Goal: Transaction & Acquisition: Purchase product/service

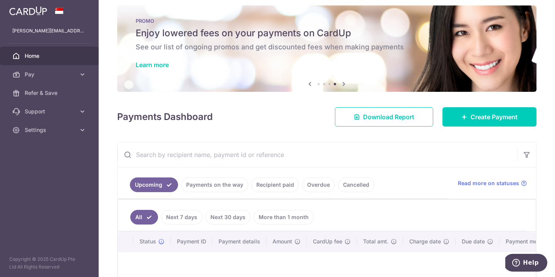
scroll to position [4, 0]
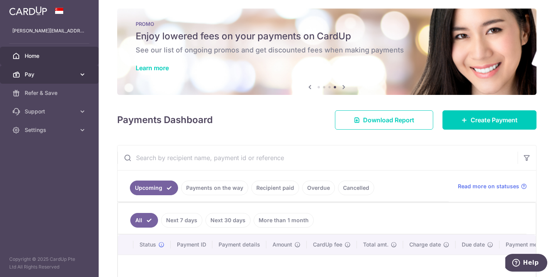
click at [77, 74] on link "Pay" at bounding box center [49, 74] width 99 height 19
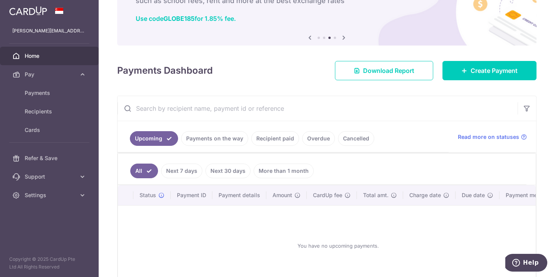
scroll to position [59, 0]
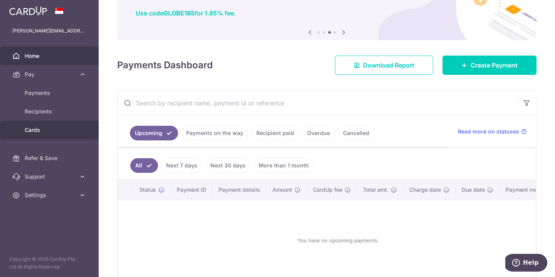
click at [36, 132] on span "Cards" at bounding box center [50, 130] width 51 height 8
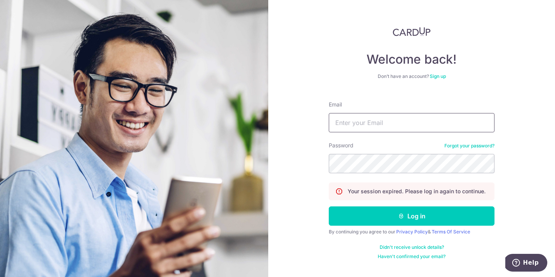
click at [426, 126] on input "Email" at bounding box center [412, 122] width 166 height 19
type input "james.ky7135@gmail.com"
click at [412, 216] on button "Log in" at bounding box center [412, 215] width 166 height 19
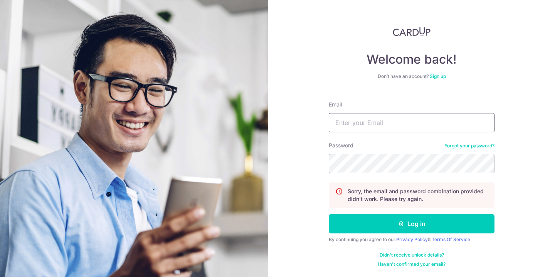
click at [441, 122] on input "Email" at bounding box center [412, 122] width 166 height 19
type input "james.ky7135@gmail.com"
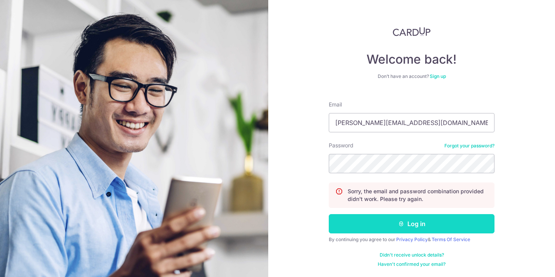
click at [447, 230] on button "Log in" at bounding box center [412, 223] width 166 height 19
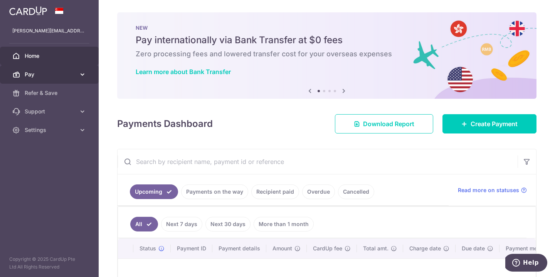
click at [83, 76] on icon at bounding box center [83, 75] width 8 height 8
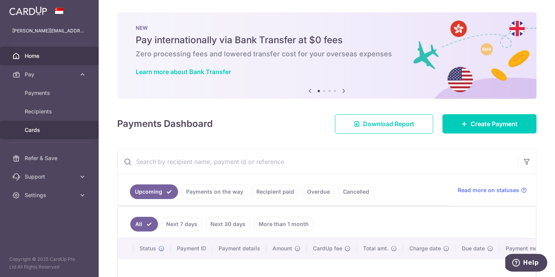
click at [33, 130] on span "Cards" at bounding box center [50, 130] width 51 height 8
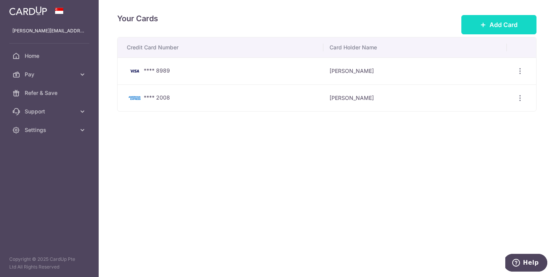
click at [482, 24] on icon at bounding box center [483, 25] width 6 height 6
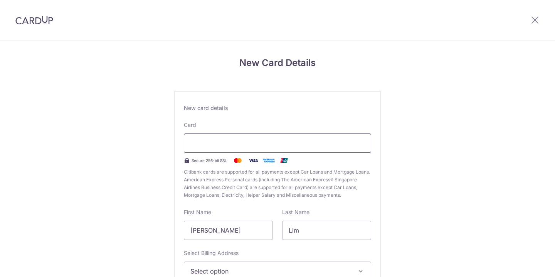
click at [298, 148] on div at bounding box center [277, 142] width 187 height 19
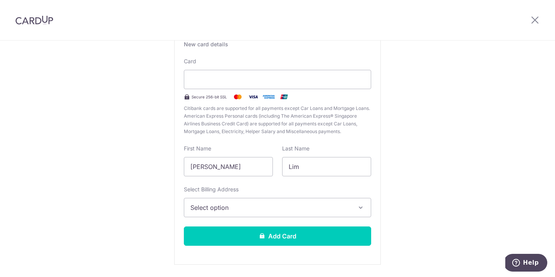
scroll to position [65, 0]
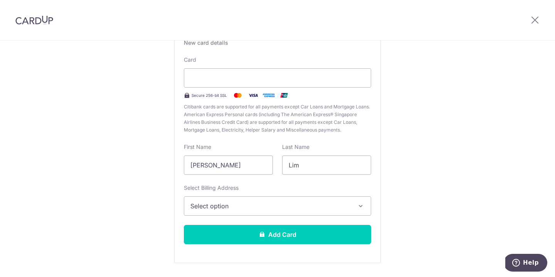
click at [277, 207] on span "Select option" at bounding box center [270, 205] width 160 height 9
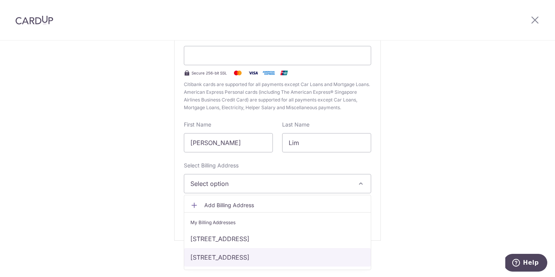
scroll to position [87, 0]
click at [276, 258] on link "85 Sunrise Terrace, Cabana, Singapore, Singapore-805411" at bounding box center [277, 257] width 187 height 19
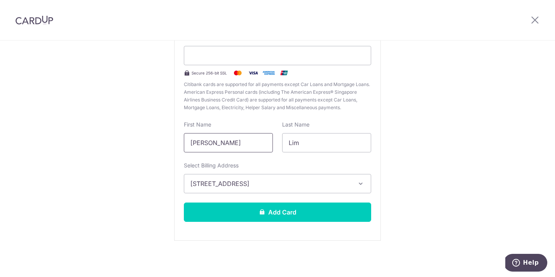
click at [236, 143] on input "Kian Yong" at bounding box center [228, 142] width 89 height 19
click at [400, 143] on div "New Card Details New card details Card Secure 256-bit SSL Citibank cards are su…" at bounding box center [277, 115] width 555 height 324
click at [237, 142] on input "Kian Yong" at bounding box center [228, 142] width 89 height 19
type input "K"
type input "k"
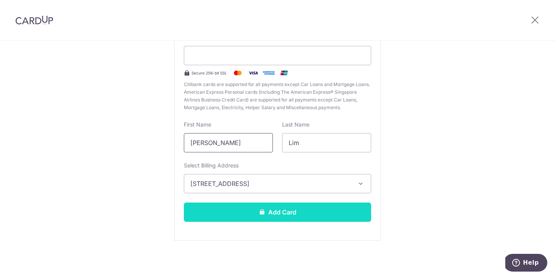
type input "James"
click at [284, 215] on button "Add Card" at bounding box center [277, 211] width 187 height 19
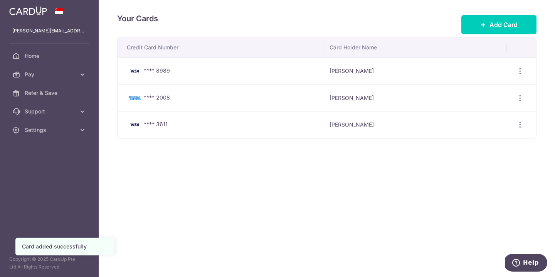
click at [290, 176] on div "Your Cards Add Card Credit Card Number Card Holder Name **** 8989 [PERSON_NAME]…" at bounding box center [327, 138] width 456 height 277
click at [79, 74] on icon at bounding box center [83, 75] width 8 height 8
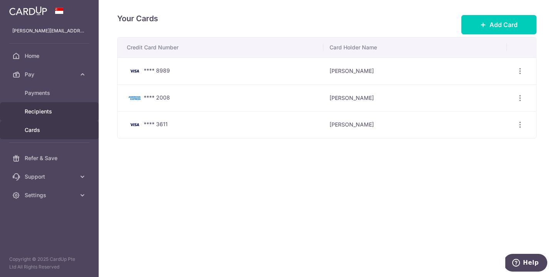
click at [47, 110] on span "Recipients" at bounding box center [50, 112] width 51 height 8
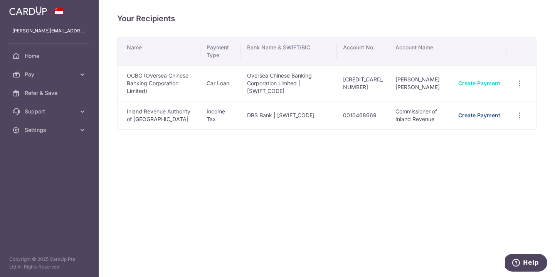
click at [490, 116] on link "Create Payment" at bounding box center [479, 115] width 42 height 7
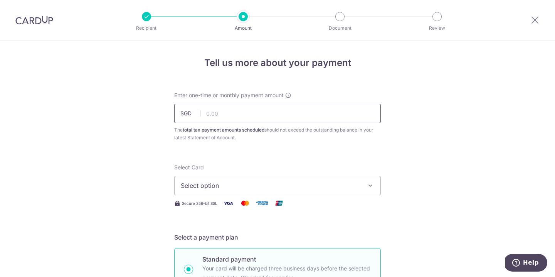
click at [231, 117] on input "text" at bounding box center [277, 113] width 207 height 19
click at [247, 185] on span "Select option" at bounding box center [271, 185] width 180 height 9
type input "4,512.26"
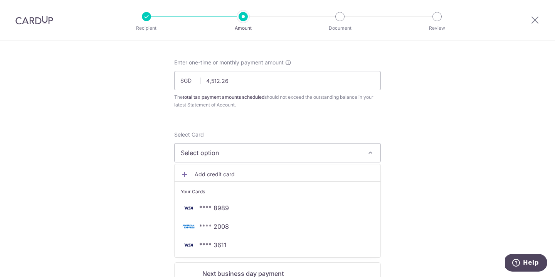
scroll to position [40, 0]
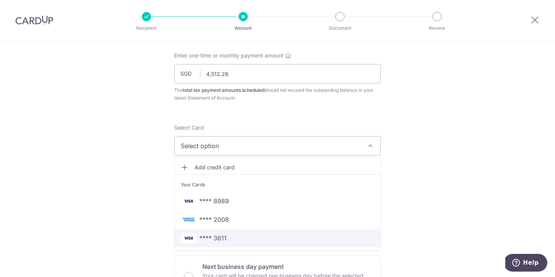
click at [212, 240] on span "**** 3611" at bounding box center [212, 237] width 27 height 9
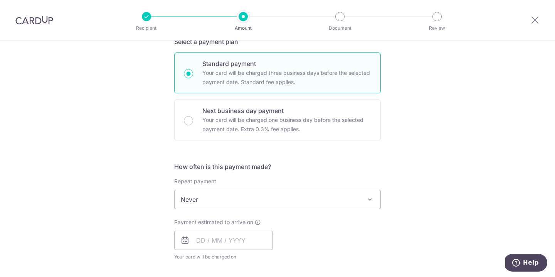
scroll to position [196, 0]
click at [241, 202] on span "Never" at bounding box center [278, 199] width 206 height 19
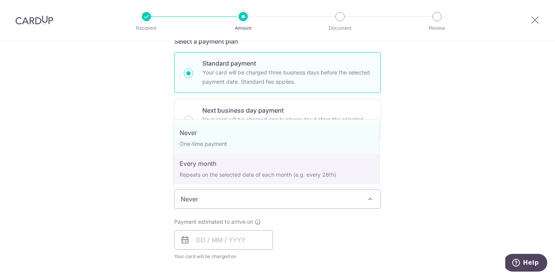
select select "3"
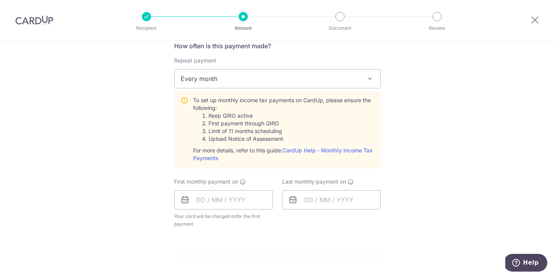
scroll to position [317, 0]
click at [224, 199] on input "text" at bounding box center [223, 198] width 99 height 19
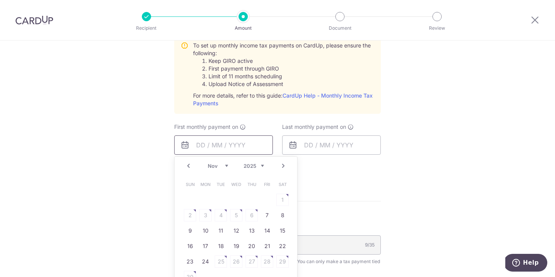
scroll to position [372, 0]
click at [265, 216] on link "7" at bounding box center [267, 214] width 12 height 12
type input "07/11/2025"
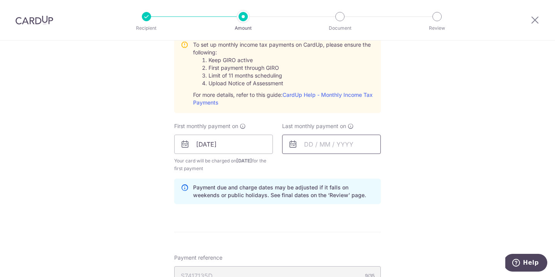
click at [323, 142] on input "text" at bounding box center [331, 144] width 99 height 19
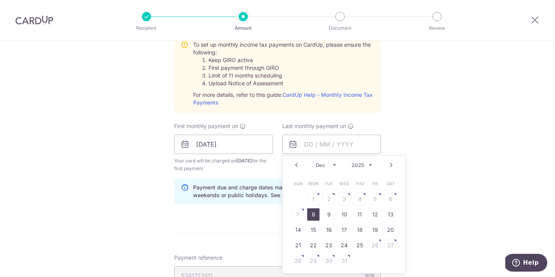
click at [311, 215] on link "8" at bounding box center [313, 214] width 12 height 12
type input "08/12/2025"
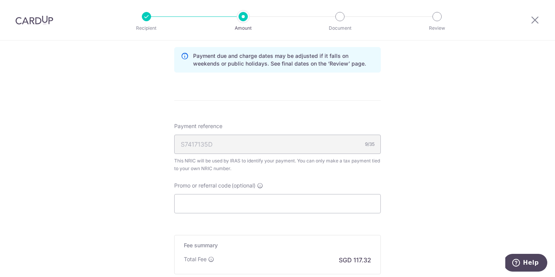
scroll to position [506, 0]
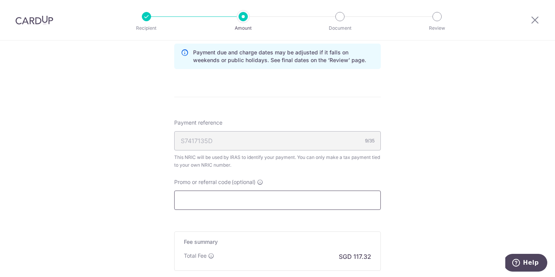
click at [318, 200] on input "Promo or referral code (optional)" at bounding box center [277, 199] width 207 height 19
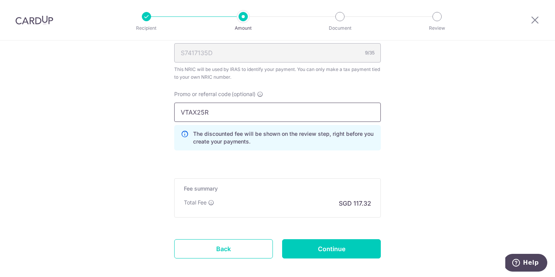
scroll to position [602, 0]
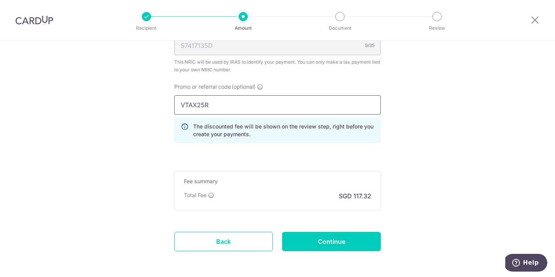
type input "VTAX25R"
click at [278, 106] on input "VTAX25R" at bounding box center [277, 104] width 207 height 19
click at [330, 241] on input "Continue" at bounding box center [331, 241] width 99 height 19
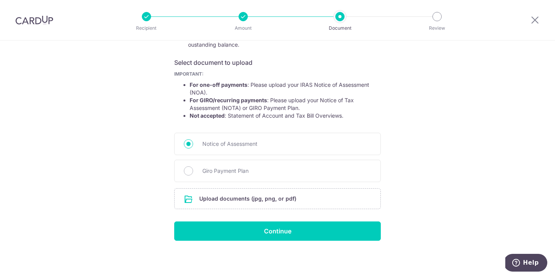
scroll to position [117, 0]
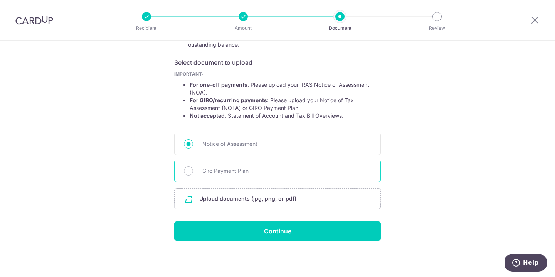
click at [237, 171] on span "Giro Payment Plan" at bounding box center [286, 170] width 169 height 9
click at [193, 171] on input "Giro Payment Plan" at bounding box center [188, 170] width 9 height 9
radio input "true"
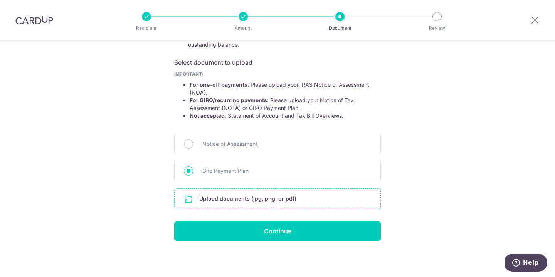
click at [239, 200] on input "file" at bounding box center [278, 198] width 206 height 20
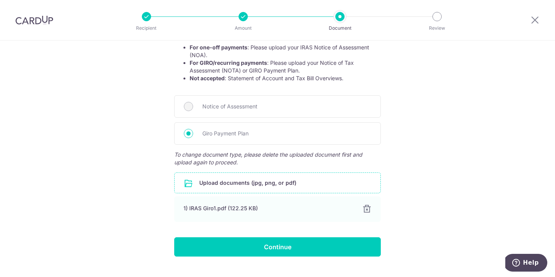
scroll to position [164, 0]
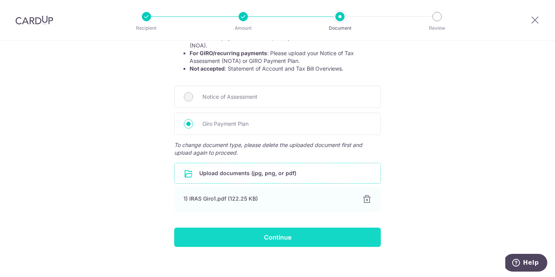
click at [277, 239] on input "Continue" at bounding box center [277, 236] width 207 height 19
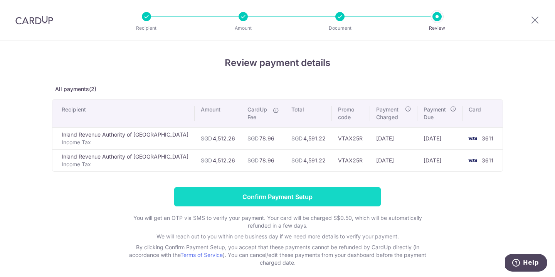
click at [306, 199] on input "Confirm Payment Setup" at bounding box center [277, 196] width 207 height 19
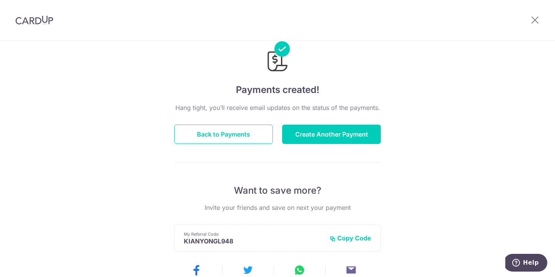
scroll to position [22, 0]
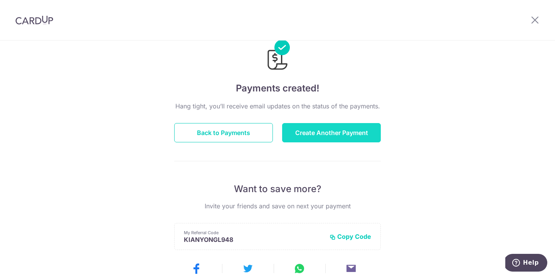
click at [316, 130] on button "Create Another Payment" at bounding box center [331, 132] width 99 height 19
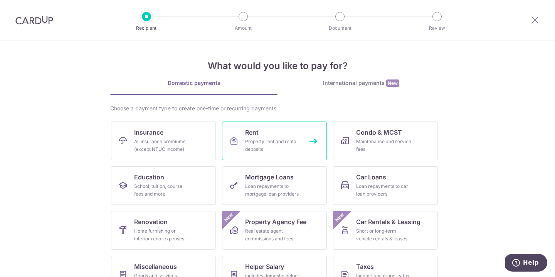
click at [266, 136] on link "Rent Property rent and rental deposits" at bounding box center [274, 140] width 105 height 39
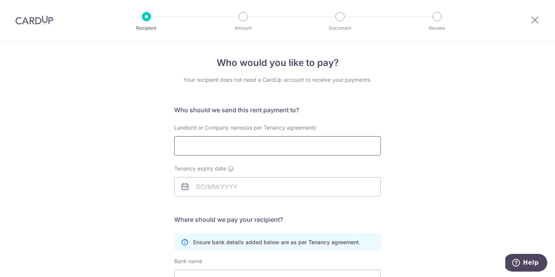
click at [248, 148] on input "Landlord or Company name(as per Tenancy agreement)" at bounding box center [277, 145] width 207 height 19
type input "b"
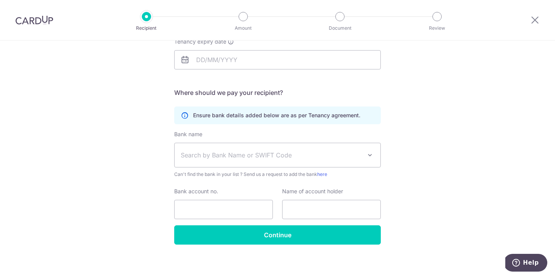
scroll to position [128, 0]
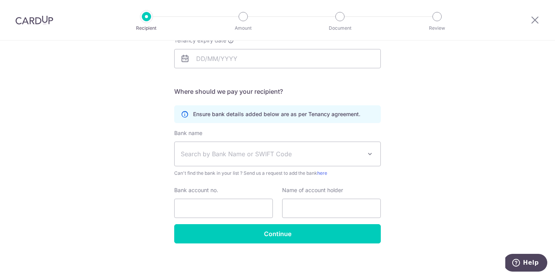
click at [228, 158] on span "Search by Bank Name or SWIFT Code" at bounding box center [271, 153] width 181 height 9
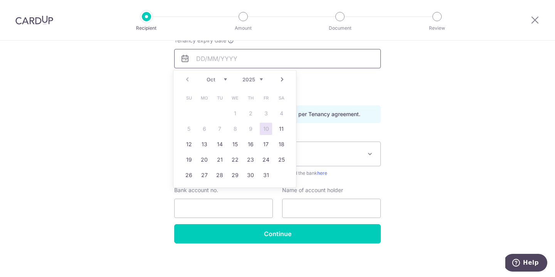
drag, startPoint x: 235, startPoint y: 60, endPoint x: 140, endPoint y: 77, distance: 97.2
click at [140, 77] on div "Who would you like to pay? Your recipient does not need a CardUp account to rec…" at bounding box center [277, 96] width 555 height 367
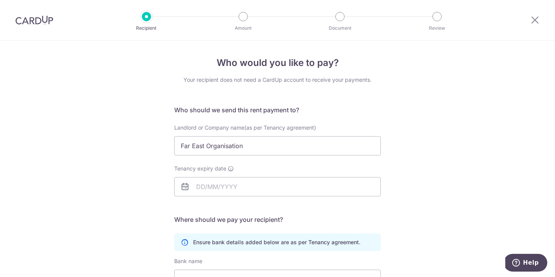
scroll to position [0, 0]
drag, startPoint x: 258, startPoint y: 146, endPoint x: 99, endPoint y: 142, distance: 158.5
click at [99, 142] on div "Who would you like to pay? Your recipient does not need a CardUp account to rec…" at bounding box center [277, 223] width 555 height 367
type input "bullion holdings Pte Ltd & [PERSON_NAME] Pte Ltd"
click at [199, 190] on input "Tenancy expiry date" at bounding box center [277, 186] width 207 height 19
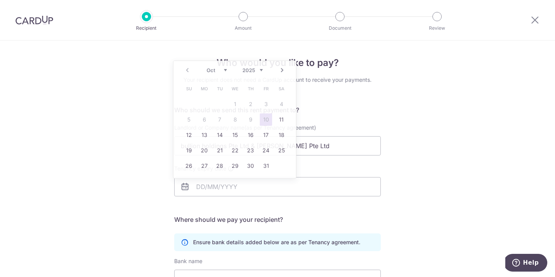
click at [431, 174] on div "Who would you like to pay? Your recipient does not need a CardUp account to rec…" at bounding box center [277, 223] width 555 height 367
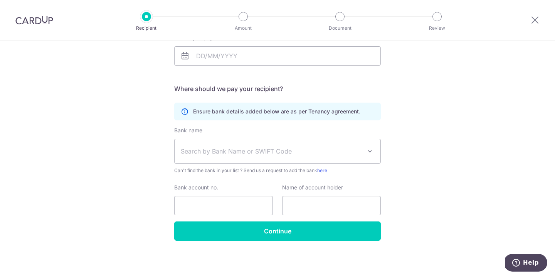
scroll to position [131, 0]
click at [363, 151] on span "Search by Bank Name or SWIFT Code" at bounding box center [278, 151] width 206 height 24
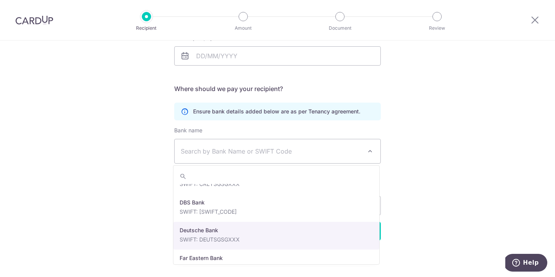
scroll to position [683, 0]
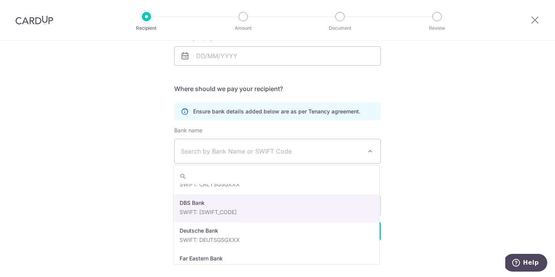
select select "6"
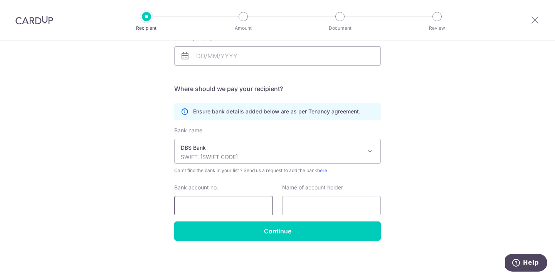
click at [247, 207] on input "Bank account no." at bounding box center [223, 205] width 99 height 19
click at [149, 185] on div "Who would you like to pay? Your recipient does not need a CardUp account to rec…" at bounding box center [277, 93] width 555 height 367
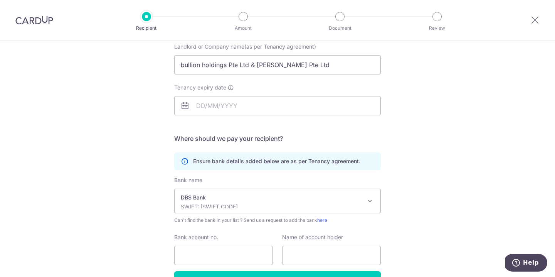
scroll to position [76, 0]
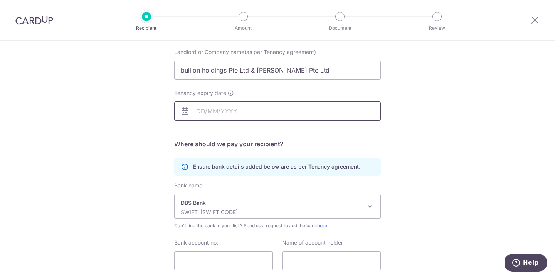
click at [229, 114] on input "Tenancy expiry date" at bounding box center [277, 110] width 207 height 19
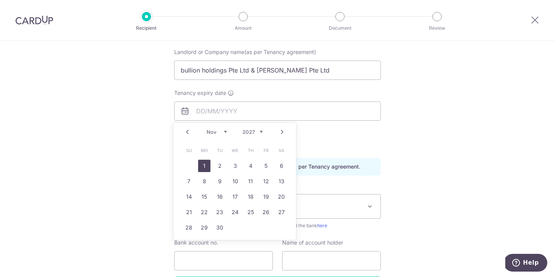
click at [207, 167] on link "1" at bounding box center [204, 166] width 12 height 12
type input "[DATE]"
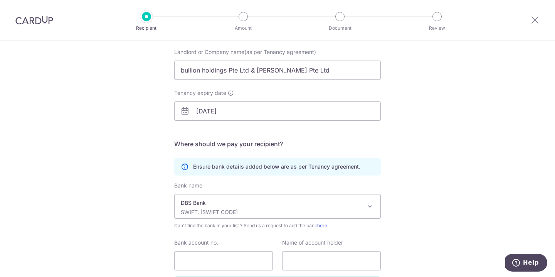
click at [394, 141] on div "Who would you like to pay? Your recipient does not need a CardUp account to rec…" at bounding box center [277, 148] width 555 height 367
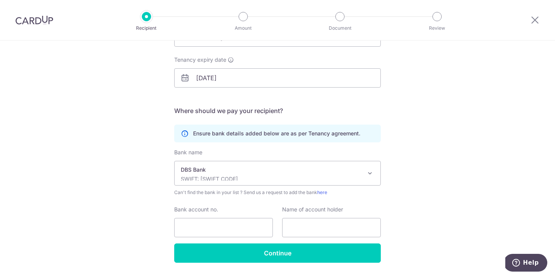
scroll to position [110, 0]
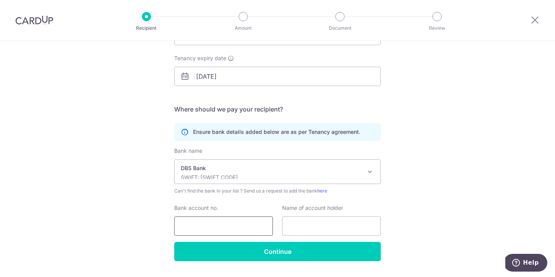
click at [253, 227] on input "Bank account no." at bounding box center [223, 225] width 99 height 19
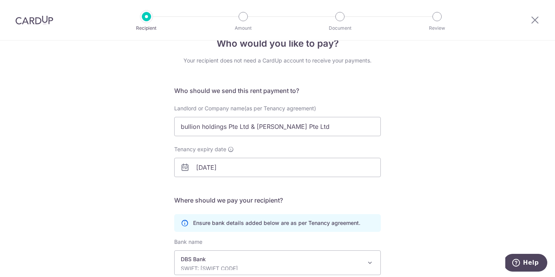
scroll to position [18, 0]
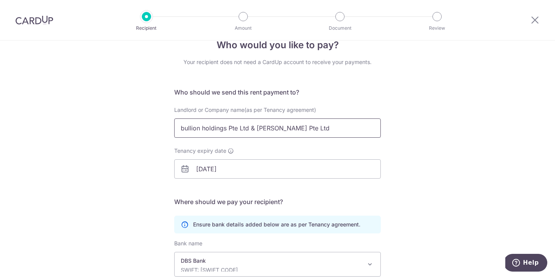
drag, startPoint x: 315, startPoint y: 128, endPoint x: 144, endPoint y: 123, distance: 170.8
click at [144, 123] on div "Who would you like to pay? Your recipient does not need a CardUp account to rec…" at bounding box center [277, 206] width 555 height 367
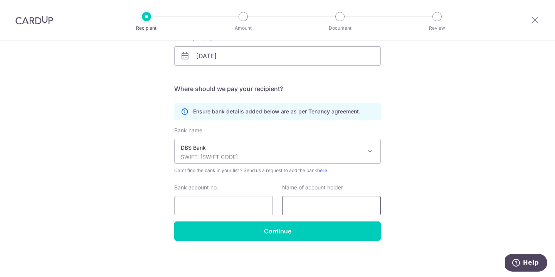
scroll to position [131, 0]
click at [310, 204] on input "text" at bounding box center [331, 205] width 99 height 19
paste input "bullion holdings Pte Ltd & [PERSON_NAME] Pte Ltd"
type input "bullion holdings Pte Ltd & [PERSON_NAME] Pte Ltd"
click at [224, 206] on input "Bank account no." at bounding box center [223, 205] width 99 height 19
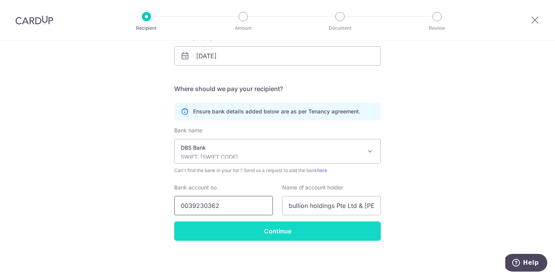
type input "0039230362"
click at [257, 236] on input "Continue" at bounding box center [277, 230] width 207 height 19
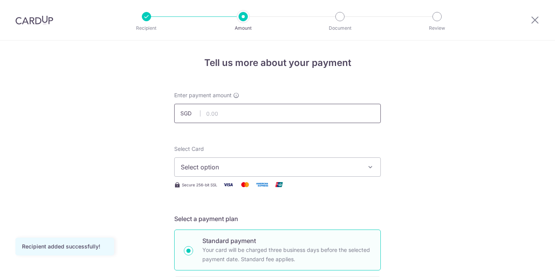
click at [246, 114] on input "text" at bounding box center [277, 113] width 207 height 19
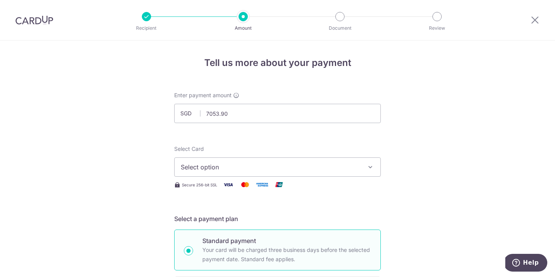
type input "7,053.90"
click at [303, 173] on button "Select option" at bounding box center [277, 166] width 207 height 19
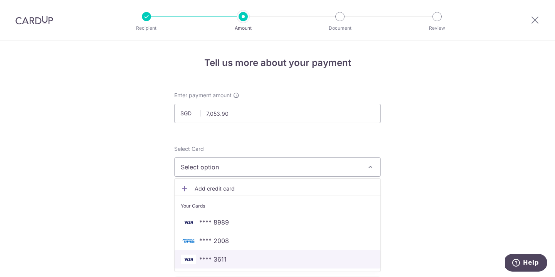
click at [270, 262] on span "**** 3611" at bounding box center [277, 258] width 193 height 9
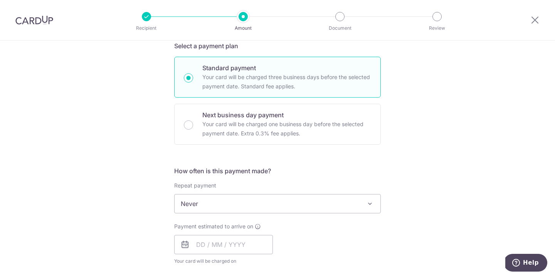
scroll to position [176, 0]
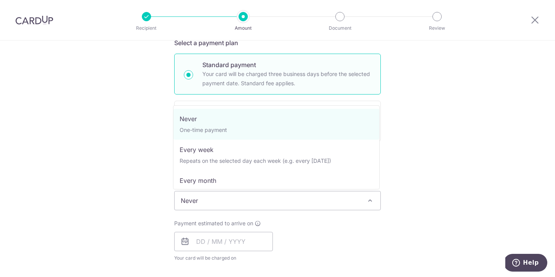
click at [296, 204] on span "Never" at bounding box center [278, 200] width 206 height 19
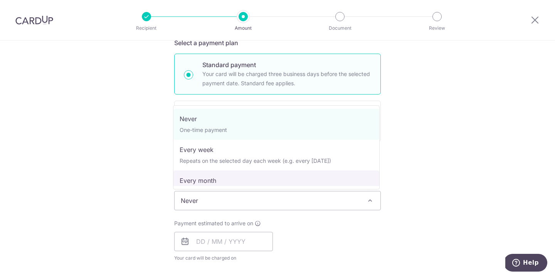
select select "3"
type input "01/11/2027"
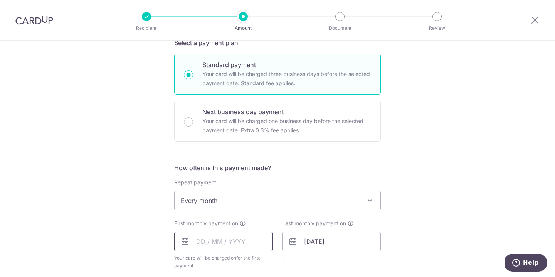
click at [234, 241] on input "text" at bounding box center [223, 241] width 99 height 19
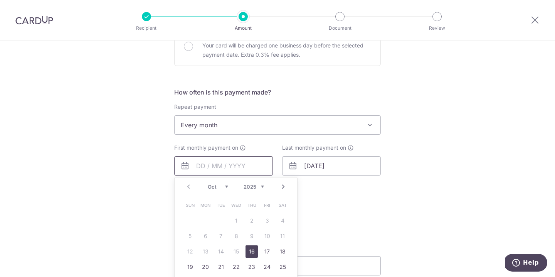
scroll to position [255, 0]
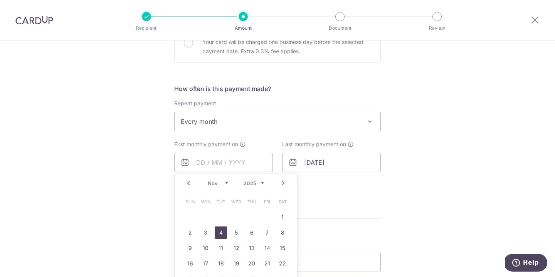
click at [219, 232] on link "4" at bounding box center [221, 232] width 12 height 12
type input "[DATE]"
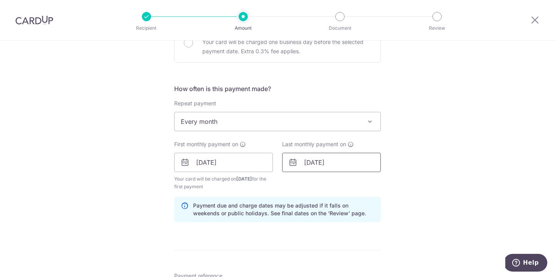
click at [336, 162] on input "01/11/2027" at bounding box center [331, 162] width 99 height 19
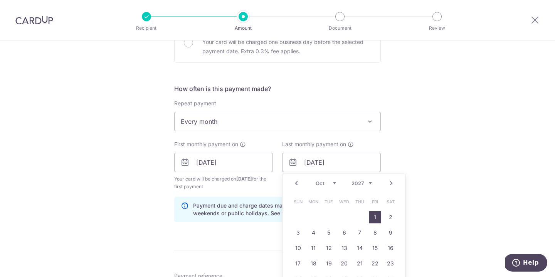
click at [375, 216] on link "1" at bounding box center [375, 217] width 12 height 12
type input "01/10/2027"
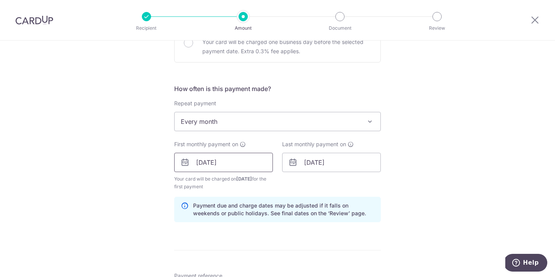
click at [236, 164] on input "04/11/2025" at bounding box center [223, 162] width 99 height 19
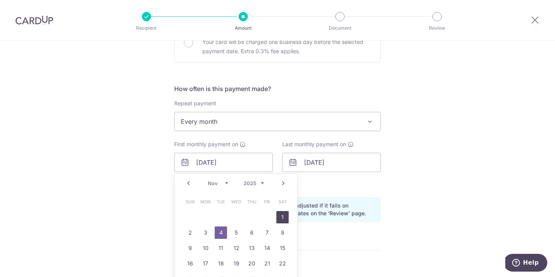
click at [279, 217] on link "1" at bounding box center [282, 217] width 12 height 12
type input "01/11/2025"
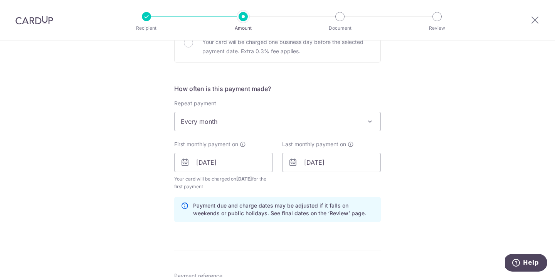
click at [443, 188] on div "Tell us more about your payment Enter payment amount SGD 7,053.90 7053.90 Recip…" at bounding box center [277, 154] width 555 height 737
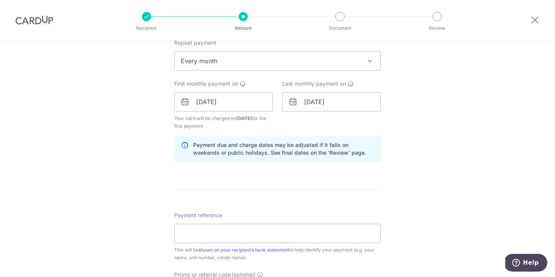
scroll to position [316, 0]
click at [319, 236] on input "Payment reference" at bounding box center [277, 232] width 207 height 19
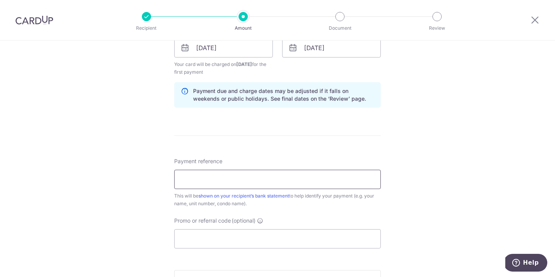
scroll to position [372, 0]
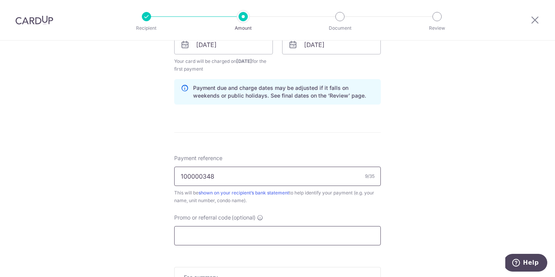
type input "100000348"
click at [296, 237] on input "Promo or referral code (optional)" at bounding box center [277, 235] width 207 height 19
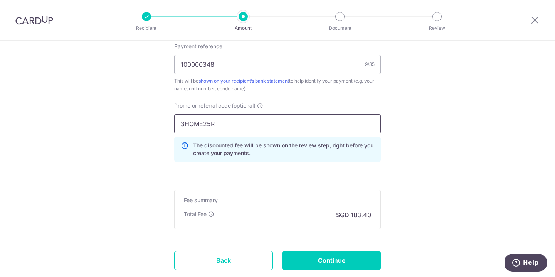
scroll to position [491, 0]
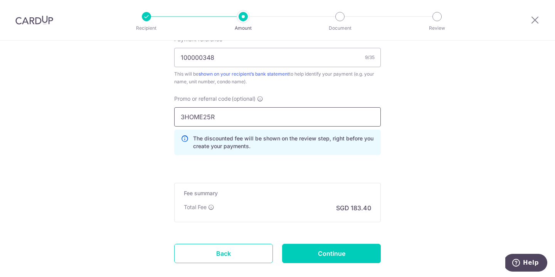
type input "3HOME25R"
click at [330, 253] on input "Continue" at bounding box center [331, 253] width 99 height 19
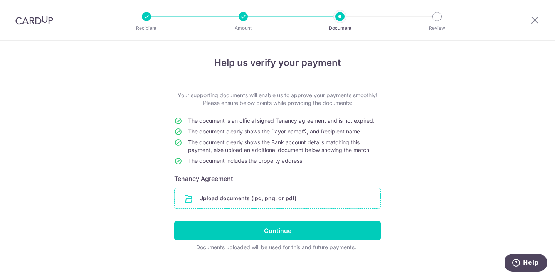
click at [268, 199] on input "file" at bounding box center [278, 198] width 206 height 20
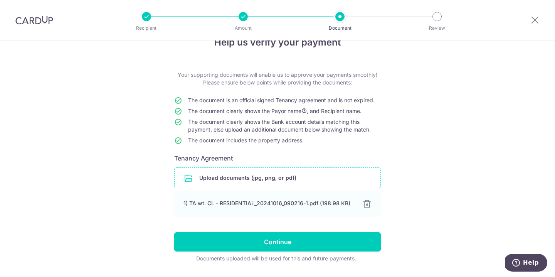
scroll to position [25, 0]
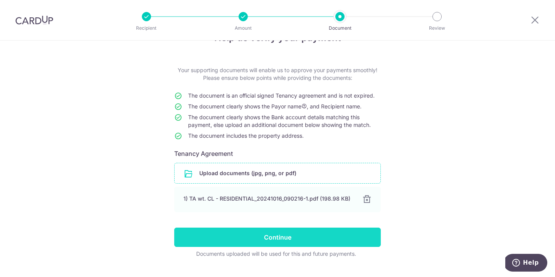
click at [352, 230] on input "Continue" at bounding box center [277, 236] width 207 height 19
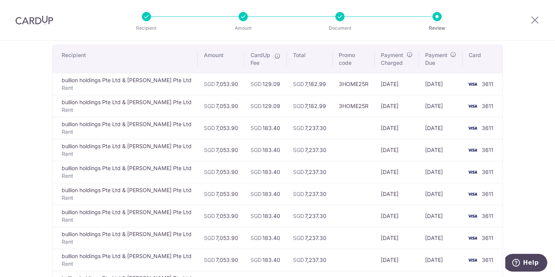
scroll to position [8, 0]
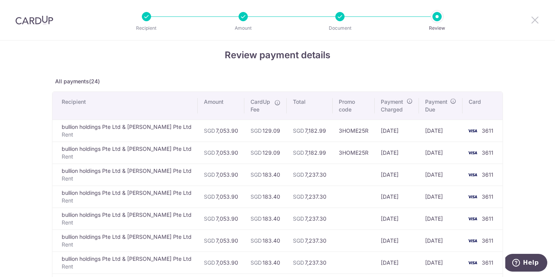
click at [534, 17] on icon at bounding box center [534, 20] width 9 height 10
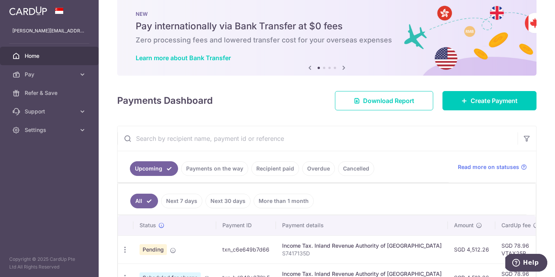
scroll to position [4, 0]
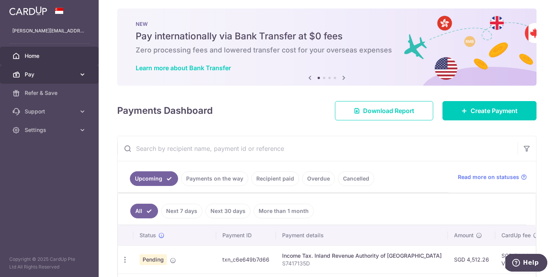
click at [82, 77] on icon at bounding box center [83, 75] width 8 height 8
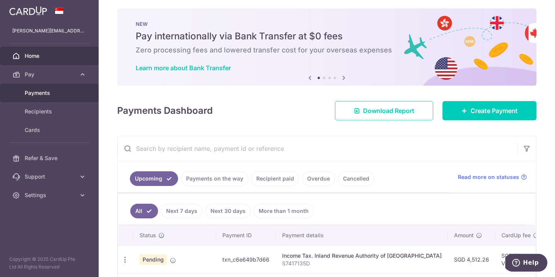
click at [44, 93] on span "Payments" at bounding box center [50, 93] width 51 height 8
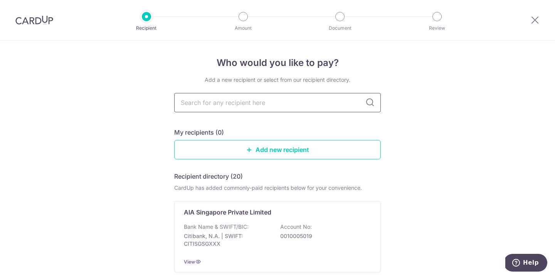
click at [251, 106] on input "text" at bounding box center [277, 102] width 207 height 19
click at [240, 228] on p "Bank Name & SWIFT/BIC:" at bounding box center [216, 227] width 65 height 8
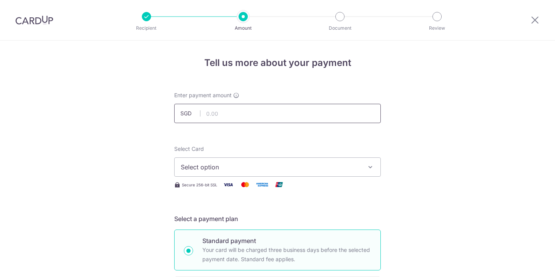
click at [232, 113] on input "text" at bounding box center [277, 113] width 207 height 19
type input "2,500.00"
click at [249, 164] on span "Select option" at bounding box center [271, 166] width 180 height 9
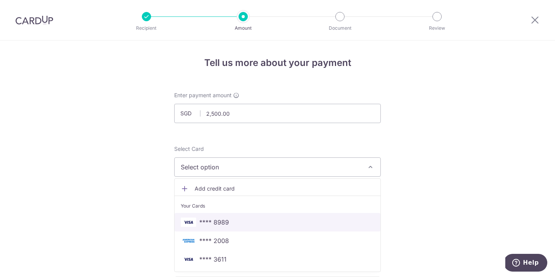
click at [239, 225] on span "**** 8989" at bounding box center [277, 221] width 193 height 9
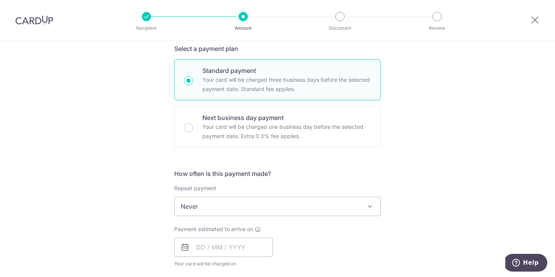
scroll to position [172, 0]
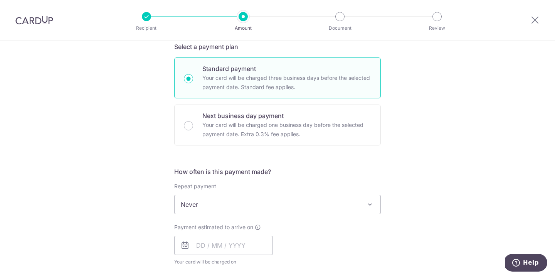
click at [207, 210] on span "Never" at bounding box center [278, 204] width 206 height 19
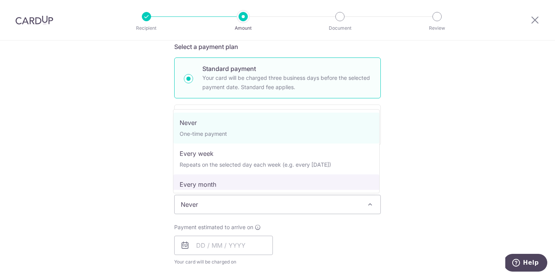
select select "3"
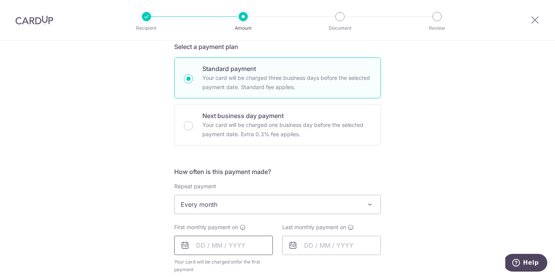
click at [203, 246] on input "text" at bounding box center [223, 245] width 99 height 19
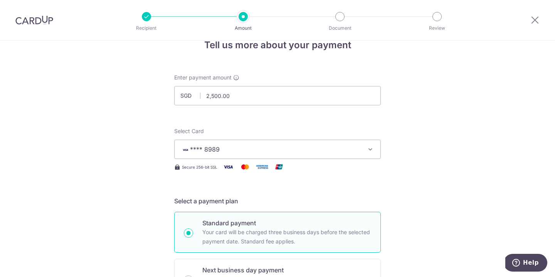
scroll to position [19, 0]
click at [249, 99] on input "2,500.00" at bounding box center [277, 94] width 207 height 19
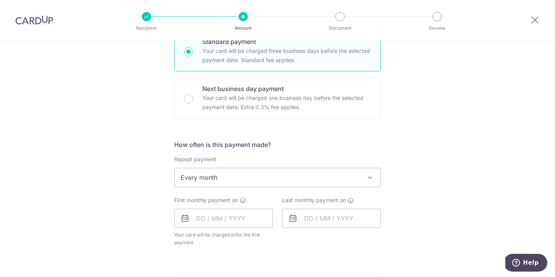
scroll to position [200, 0]
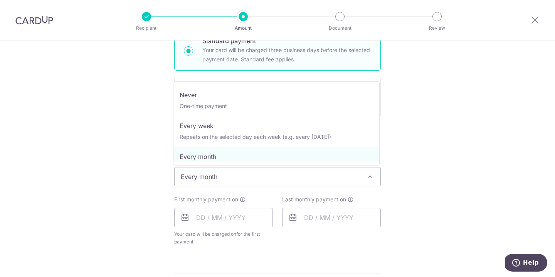
type input "20,000.00"
click at [326, 175] on span "Every month" at bounding box center [278, 176] width 206 height 19
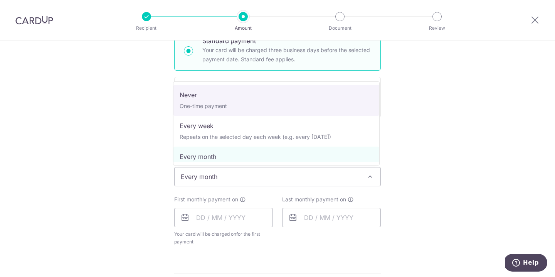
select select "1"
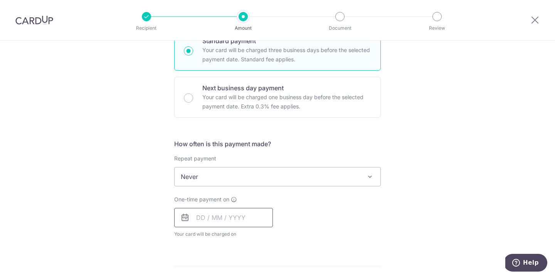
click at [242, 224] on input "text" at bounding box center [223, 217] width 99 height 19
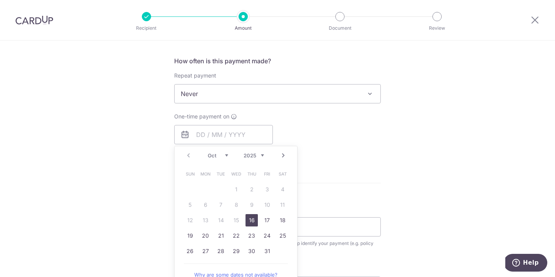
scroll to position [285, 0]
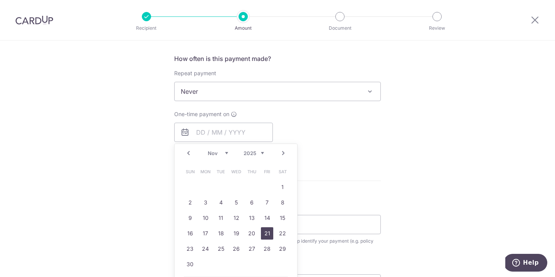
click at [265, 231] on link "21" at bounding box center [267, 233] width 12 height 12
type input "21/11/2025"
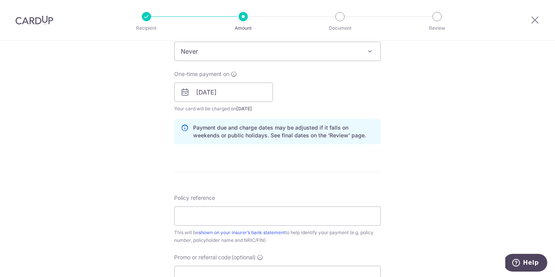
scroll to position [330, 0]
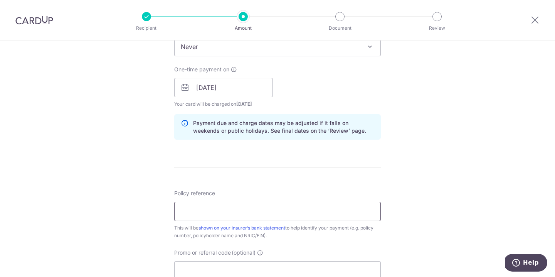
click at [312, 208] on input "Policy reference" at bounding box center [277, 211] width 207 height 19
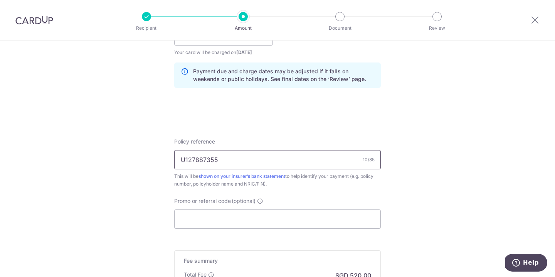
scroll to position [401, 0]
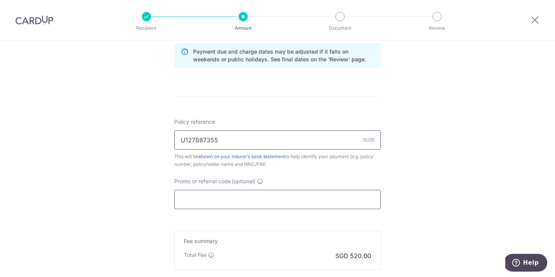
type input "U127887355"
click at [308, 203] on input "Promo or referral code (optional)" at bounding box center [277, 199] width 207 height 19
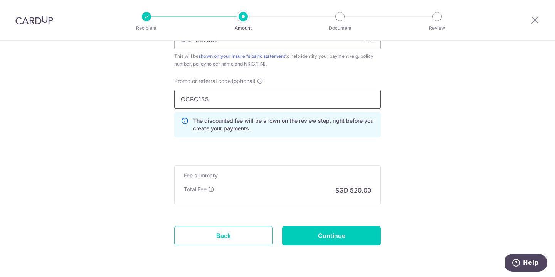
scroll to position [503, 0]
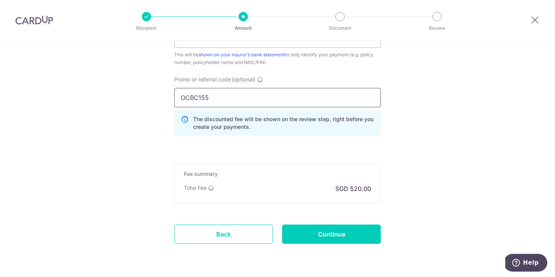
type input "OCBC155"
click at [330, 234] on input "Continue" at bounding box center [331, 233] width 99 height 19
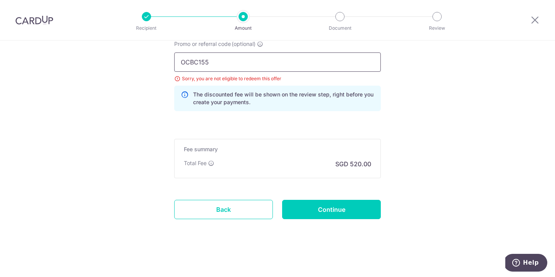
click at [257, 64] on input "OCBC155" at bounding box center [277, 61] width 207 height 19
type input "OCBC18"
click at [330, 209] on input "Continue" at bounding box center [331, 209] width 99 height 19
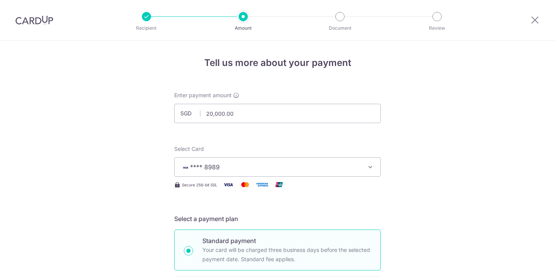
scroll to position [538, 0]
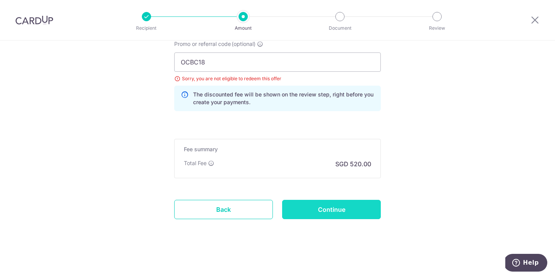
click at [312, 212] on input "Continue" at bounding box center [331, 209] width 99 height 19
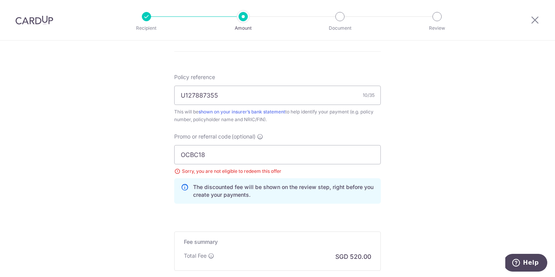
scroll to position [444, 0]
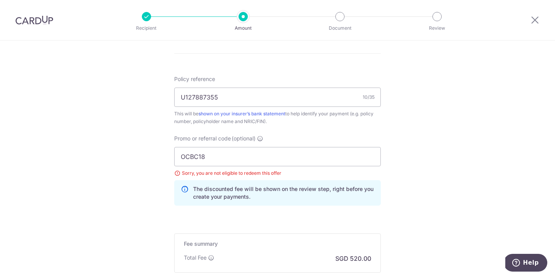
click at [177, 174] on div "Sorry, you are not eligible to redeem this offer" at bounding box center [277, 173] width 207 height 8
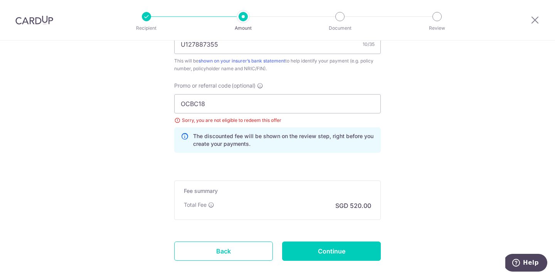
scroll to position [497, 0]
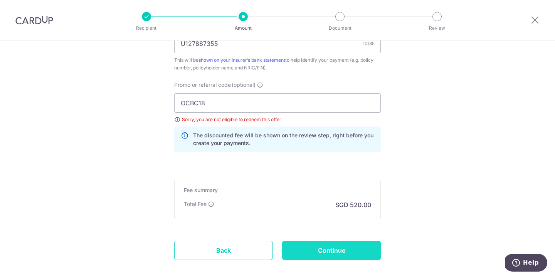
click at [291, 252] on input "Continue" at bounding box center [331, 250] width 99 height 19
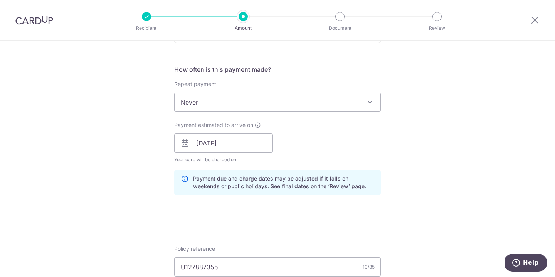
scroll to position [276, 0]
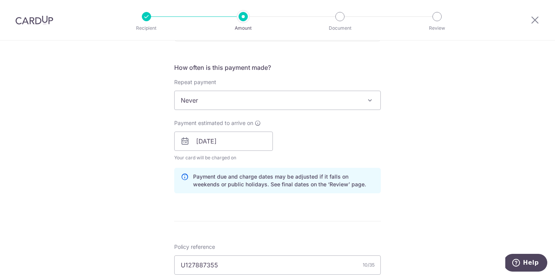
click at [238, 100] on span "Never" at bounding box center [278, 100] width 206 height 19
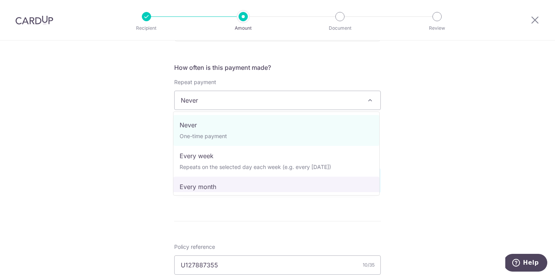
select select "3"
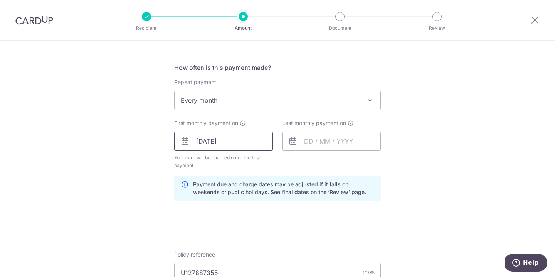
click at [244, 143] on input "[DATE]" at bounding box center [223, 140] width 99 height 19
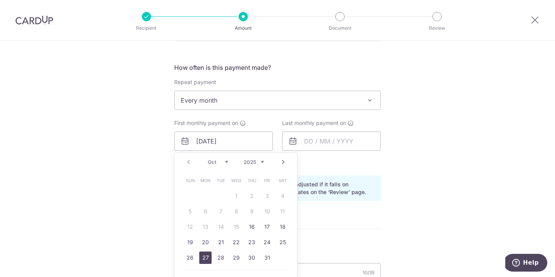
click at [206, 260] on link "27" at bounding box center [205, 257] width 12 height 12
type input "[DATE]"
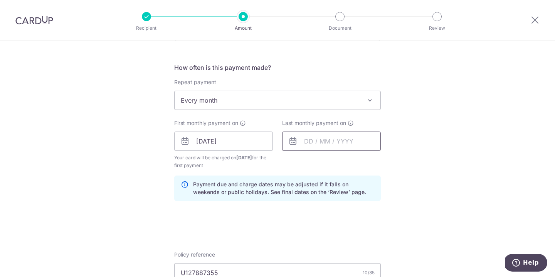
click at [328, 145] on input "text" at bounding box center [331, 140] width 99 height 19
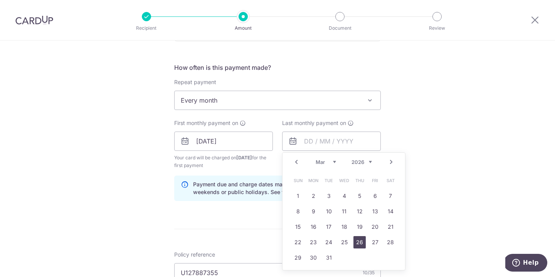
click at [359, 244] on link "26" at bounding box center [359, 242] width 12 height 12
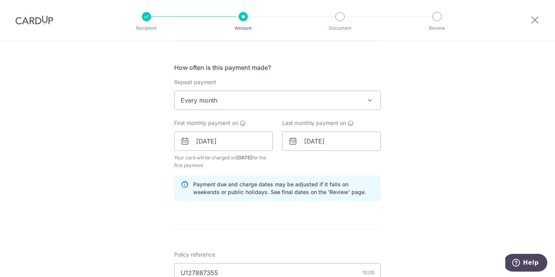
click at [428, 197] on div "Tell us more about your payment Enter payment amount SGD 20,000.00 20000.00 Sel…" at bounding box center [277, 155] width 555 height 782
click at [330, 143] on input "[DATE]" at bounding box center [331, 140] width 99 height 19
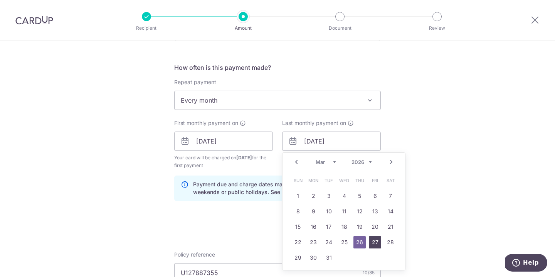
click at [373, 239] on link "27" at bounding box center [375, 242] width 12 height 12
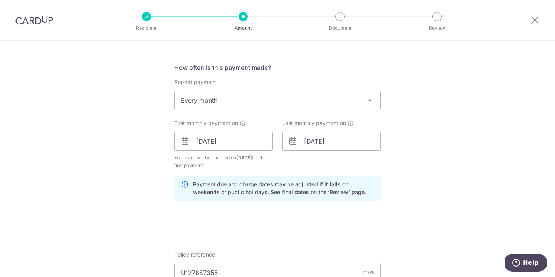
click at [418, 172] on div "Tell us more about your payment Enter payment amount SGD 20,000.00 20000.00 Sel…" at bounding box center [277, 155] width 555 height 782
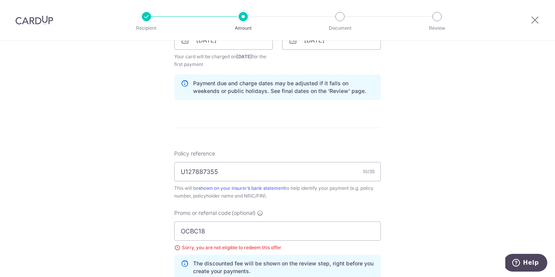
scroll to position [338, 0]
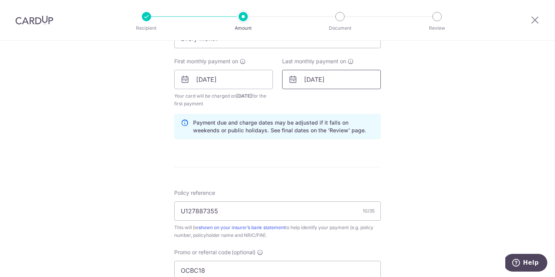
click at [344, 80] on input "[DATE]" at bounding box center [331, 79] width 99 height 19
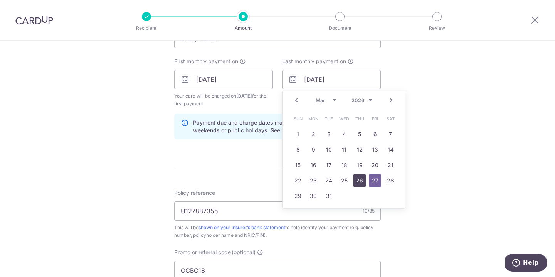
click at [356, 181] on link "26" at bounding box center [359, 180] width 12 height 12
type input "[DATE]"
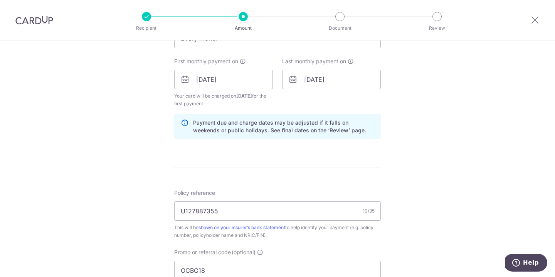
click at [405, 168] on div "Tell us more about your payment Enter payment amount SGD 20,000.00 20000.00 Sel…" at bounding box center [277, 94] width 555 height 782
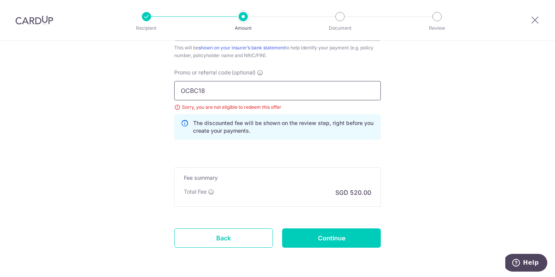
scroll to position [520, 0]
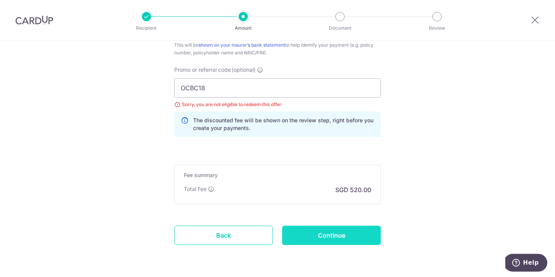
click at [310, 240] on input "Continue" at bounding box center [331, 234] width 99 height 19
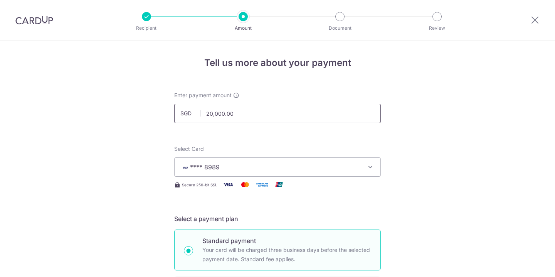
click at [239, 114] on input "20,000.00" at bounding box center [277, 113] width 207 height 19
type input "2,500.00"
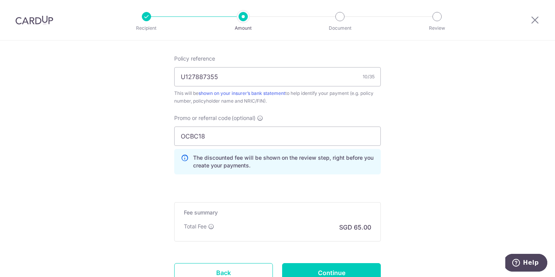
scroll to position [433, 0]
click at [237, 75] on input "U127887355" at bounding box center [277, 76] width 207 height 19
type input "U126903450"
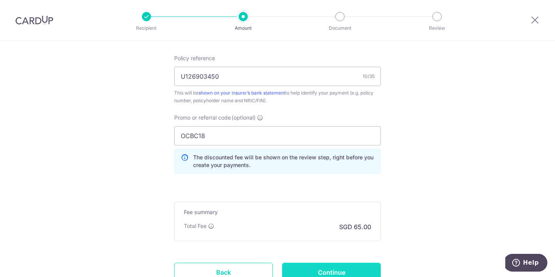
click at [324, 272] on input "Continue" at bounding box center [331, 271] width 99 height 19
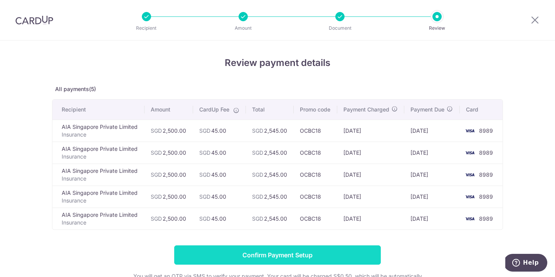
click at [314, 252] on input "Confirm Payment Setup" at bounding box center [277, 254] width 207 height 19
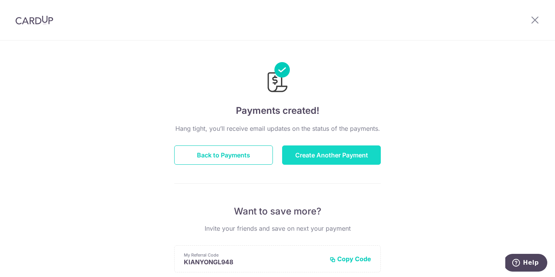
click at [335, 159] on button "Create Another Payment" at bounding box center [331, 154] width 99 height 19
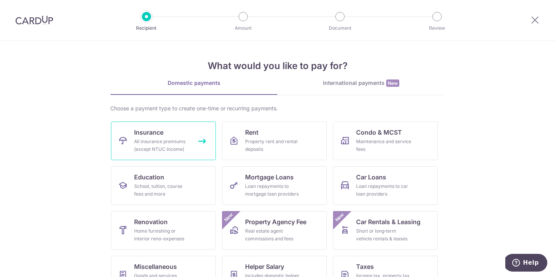
click at [172, 143] on div "All insurance premiums (except NTUC Income)" at bounding box center [162, 145] width 56 height 15
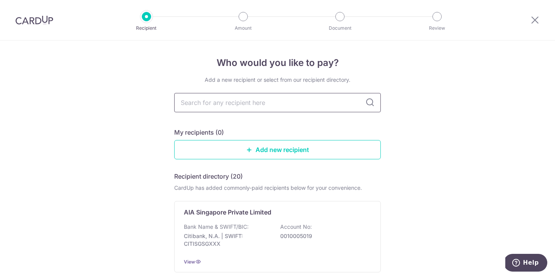
click at [236, 103] on input "text" at bounding box center [277, 102] width 207 height 19
click at [215, 226] on p "Bank Name & SWIFT/BIC:" at bounding box center [216, 227] width 65 height 8
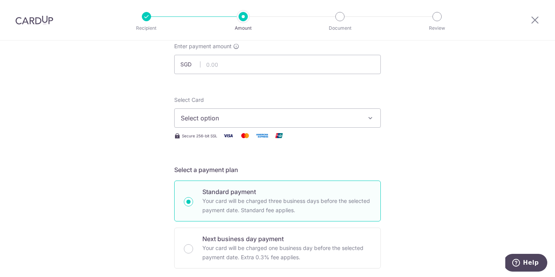
scroll to position [45, 0]
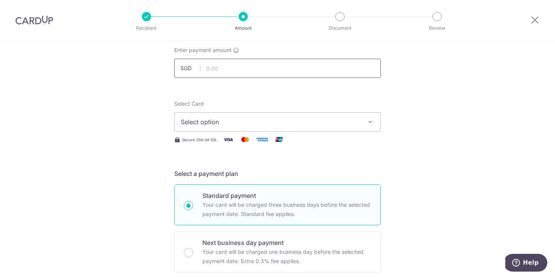
click at [239, 71] on input "text" at bounding box center [277, 68] width 207 height 19
type input "1,000.00"
click at [284, 121] on span "Select option" at bounding box center [271, 121] width 180 height 9
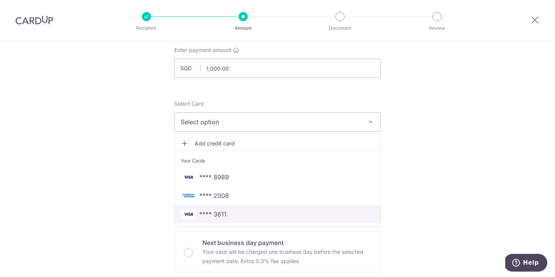
click at [259, 211] on span "**** 3611" at bounding box center [277, 213] width 193 height 9
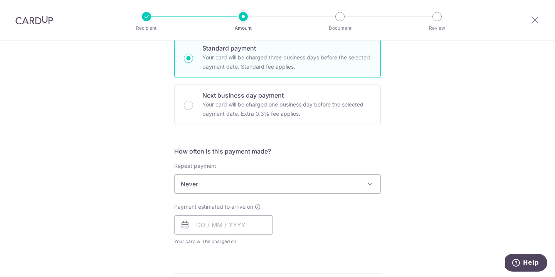
scroll to position [195, 0]
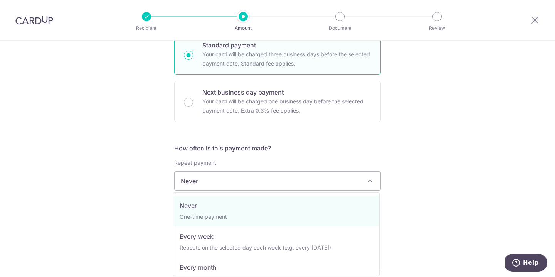
click at [256, 178] on span "Never" at bounding box center [278, 181] width 206 height 19
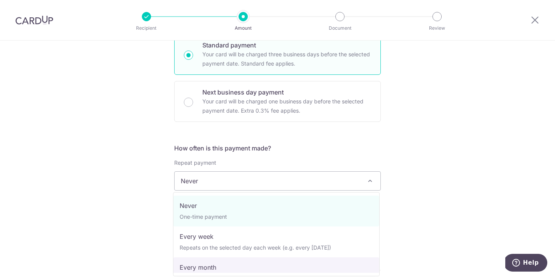
select select "3"
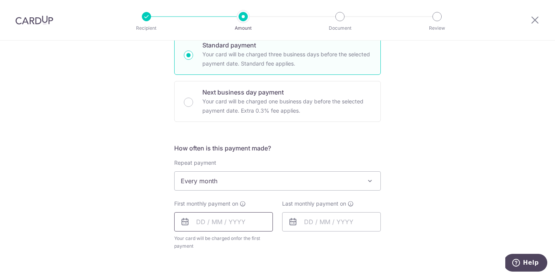
click at [216, 221] on input "text" at bounding box center [223, 221] width 99 height 19
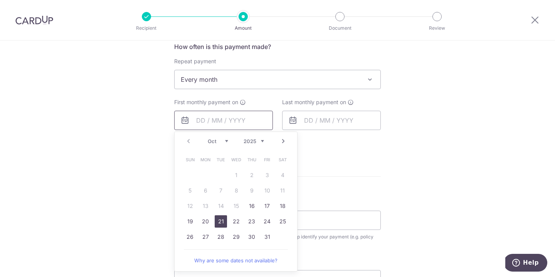
scroll to position [297, 0]
click at [219, 222] on link "21" at bounding box center [221, 221] width 12 height 12
type input "21/10/2025"
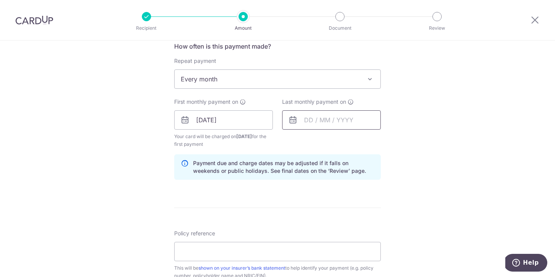
click at [323, 121] on input "text" at bounding box center [331, 119] width 99 height 19
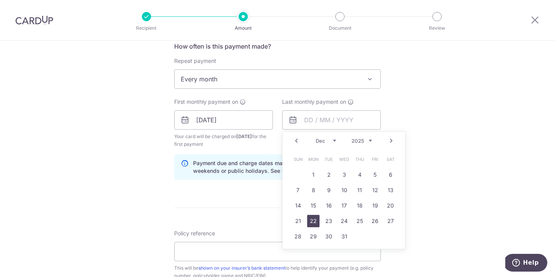
click at [314, 220] on link "22" at bounding box center [313, 221] width 12 height 12
type input "[DATE]"
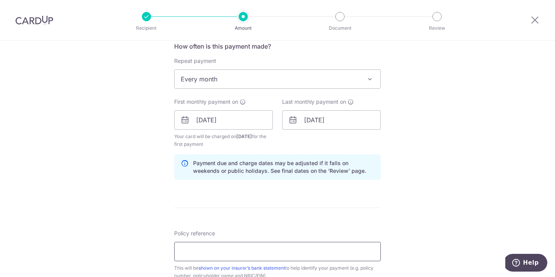
click at [261, 248] on input "Policy reference" at bounding box center [277, 251] width 207 height 19
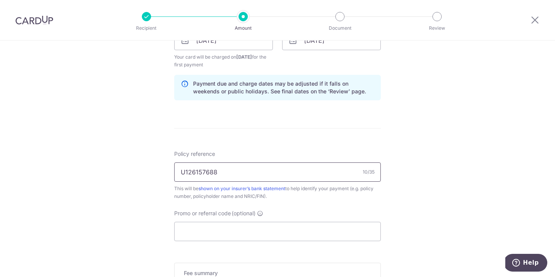
scroll to position [382, 0]
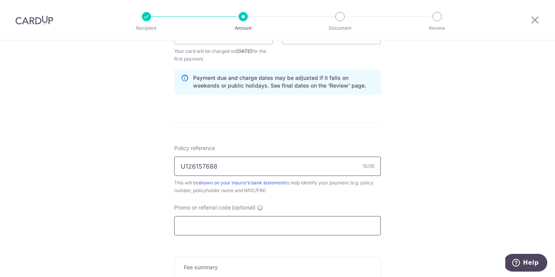
type input "U126157688"
click at [254, 225] on input "Promo or referral code (optional)" at bounding box center [277, 225] width 207 height 19
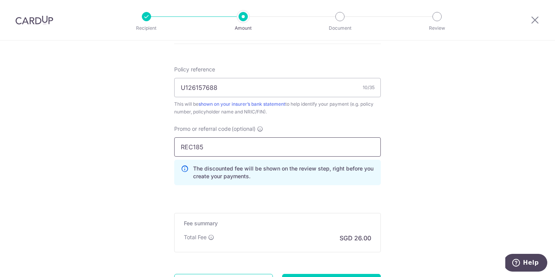
scroll to position [469, 0]
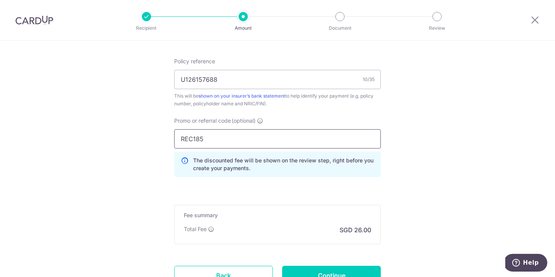
type input "REC185"
click at [330, 275] on input "Continue" at bounding box center [331, 275] width 99 height 19
click at [331, 272] on div "Continue" at bounding box center [332, 275] width 108 height 19
click at [344, 226] on p "SGD 26.00" at bounding box center [356, 229] width 32 height 9
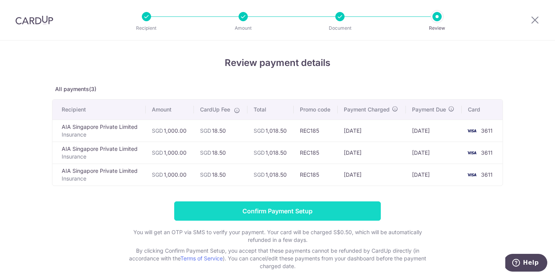
click at [316, 211] on input "Confirm Payment Setup" at bounding box center [277, 210] width 207 height 19
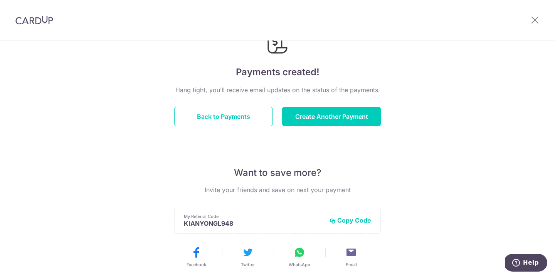
scroll to position [5, 0]
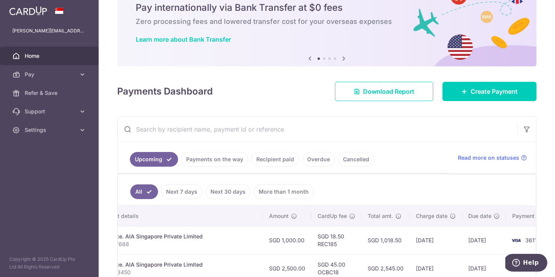
scroll to position [37, 0]
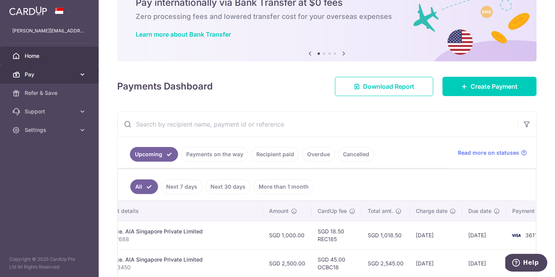
click at [77, 75] on link "Pay" at bounding box center [49, 74] width 99 height 19
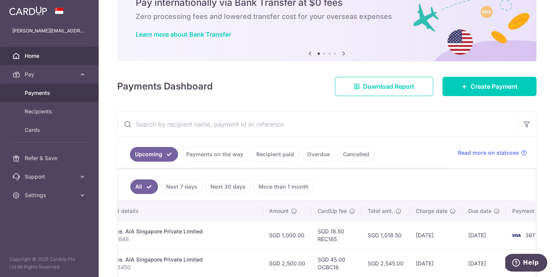
click at [59, 92] on span "Payments" at bounding box center [50, 93] width 51 height 8
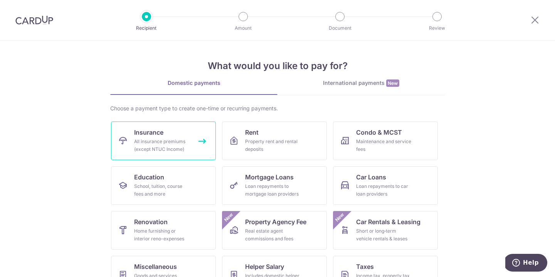
click at [172, 134] on link "Insurance All insurance premiums (except NTUC Income)" at bounding box center [163, 140] width 105 height 39
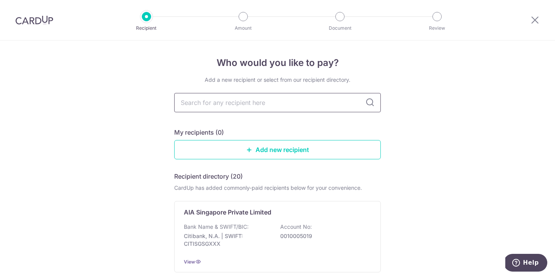
click at [212, 104] on input "text" at bounding box center [277, 102] width 207 height 19
click at [248, 220] on div "AIA Singapore Private Limited Bank Name & SWIFT/BIC: Citibank, N.A. | SWIFT: CI…" at bounding box center [277, 236] width 207 height 71
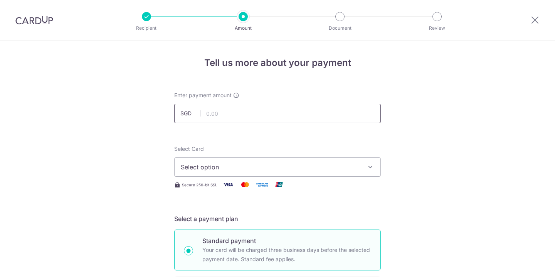
click at [228, 113] on input "text" at bounding box center [277, 113] width 207 height 19
type input "20,000.00"
click at [272, 163] on span "Select option" at bounding box center [271, 166] width 180 height 9
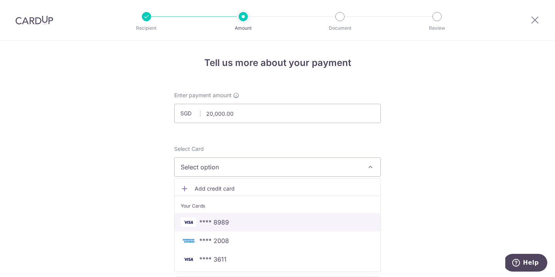
click at [251, 225] on span "**** 8989" at bounding box center [277, 221] width 193 height 9
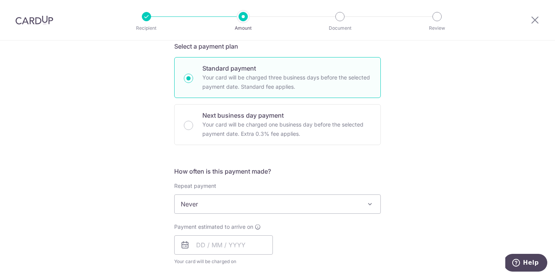
scroll to position [173, 0]
click at [253, 212] on span "Never" at bounding box center [278, 203] width 206 height 19
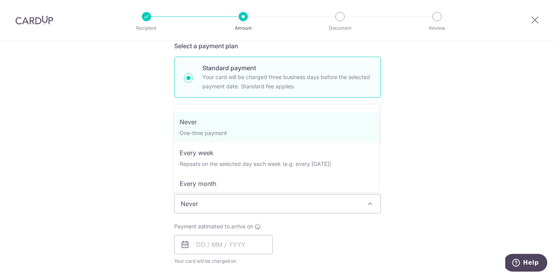
scroll to position [0, 0]
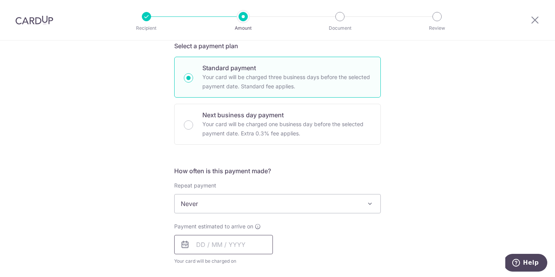
click at [240, 249] on input "text" at bounding box center [223, 244] width 99 height 19
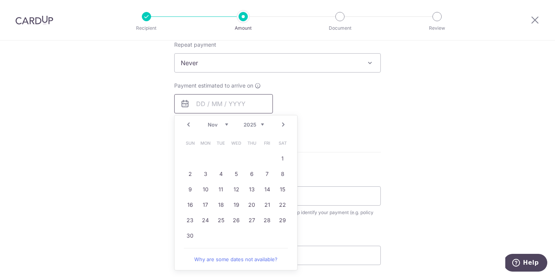
scroll to position [314, 0]
click at [237, 220] on link "26" at bounding box center [236, 220] width 12 height 12
type input "[DATE]"
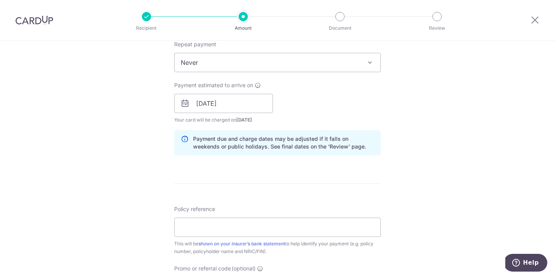
click at [143, 182] on div "Tell us more about your payment Enter payment amount SGD 20,000.00 20000.00 Sel…" at bounding box center [277, 91] width 555 height 729
click at [197, 227] on input "Policy reference" at bounding box center [277, 226] width 207 height 19
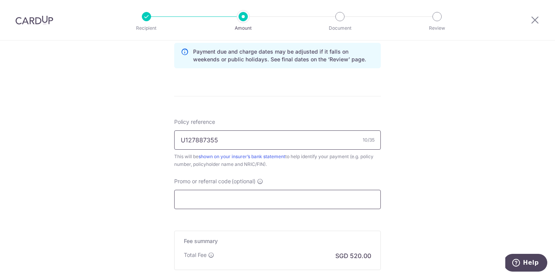
scroll to position [402, 0]
type input "U127887355"
click at [210, 193] on input "Promo or referral code (optional)" at bounding box center [277, 197] width 207 height 19
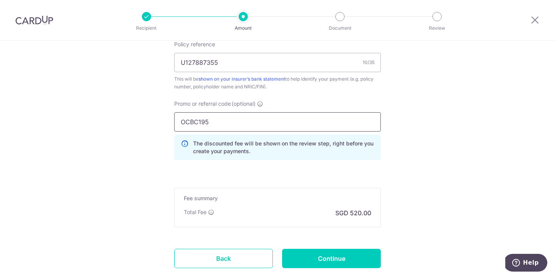
scroll to position [479, 0]
type input "OCBC195"
click at [330, 257] on input "Continue" at bounding box center [331, 257] width 99 height 19
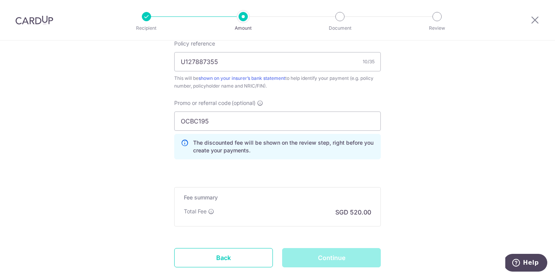
click at [330, 257] on div "Continue" at bounding box center [332, 257] width 108 height 19
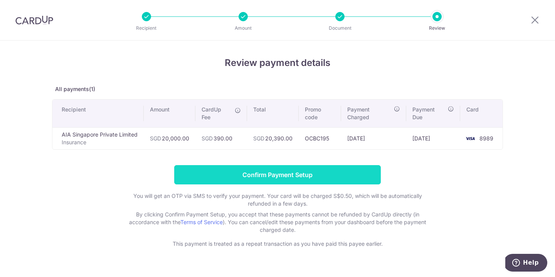
click at [310, 173] on input "Confirm Payment Setup" at bounding box center [277, 174] width 207 height 19
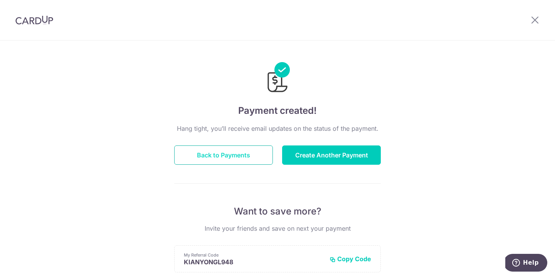
click at [248, 159] on button "Back to Payments" at bounding box center [223, 154] width 99 height 19
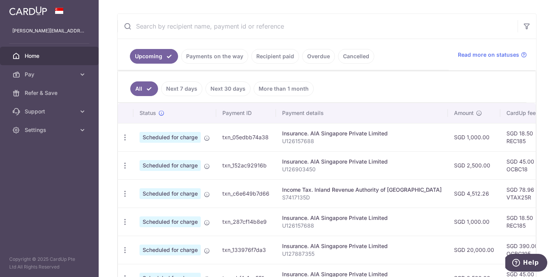
scroll to position [132, 0]
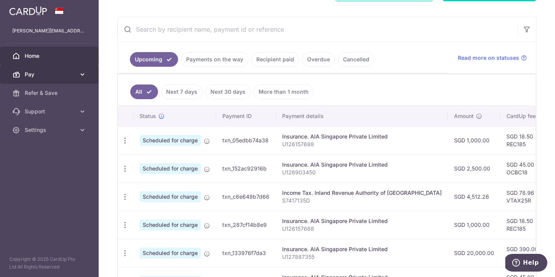
click at [82, 77] on icon at bounding box center [83, 75] width 8 height 8
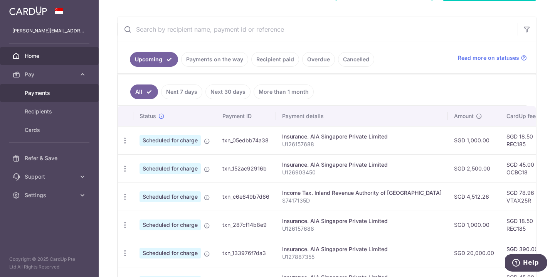
click at [41, 98] on link "Payments" at bounding box center [49, 93] width 99 height 19
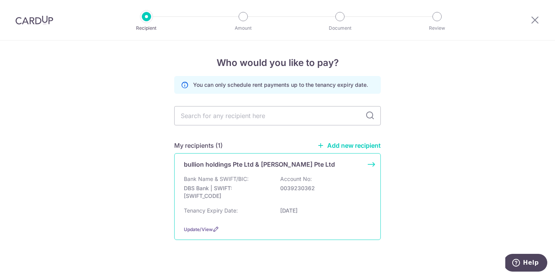
click at [231, 168] on p "bullion holdings Pte Ltd & Cabana JV Pte Ltd" at bounding box center [259, 164] width 151 height 9
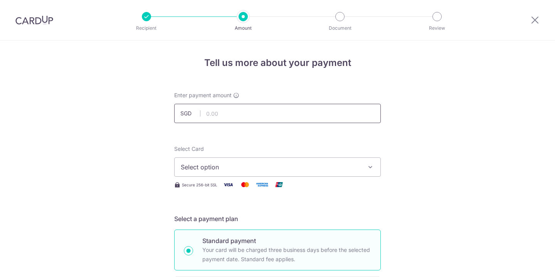
click at [225, 112] on input "text" at bounding box center [277, 113] width 207 height 19
type input "7,053.90"
click at [239, 166] on span "Select option" at bounding box center [271, 166] width 180 height 9
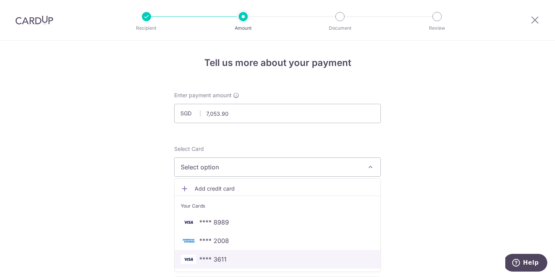
click at [232, 257] on span "**** 3611" at bounding box center [277, 258] width 193 height 9
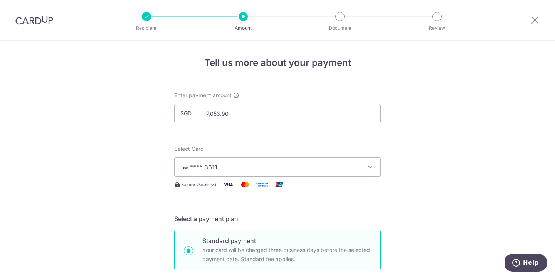
click at [229, 168] on span "**** 3611" at bounding box center [271, 166] width 180 height 9
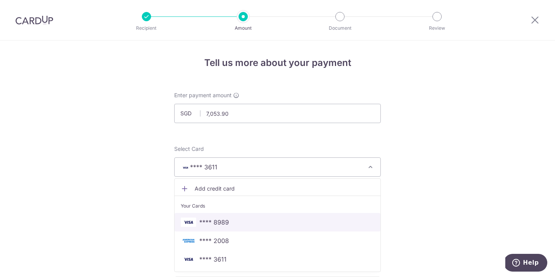
click at [227, 225] on span "**** 8989" at bounding box center [214, 221] width 30 height 9
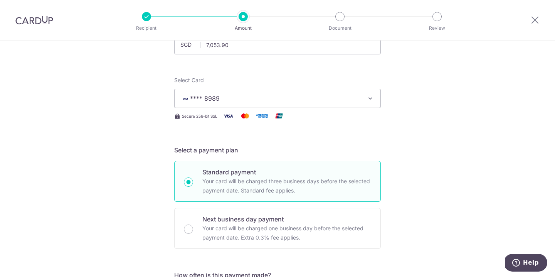
scroll to position [69, 0]
click at [348, 99] on span "**** 8989" at bounding box center [271, 97] width 180 height 9
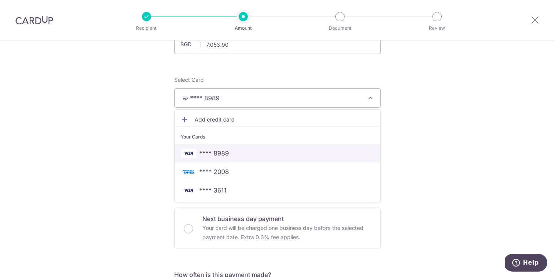
click at [308, 150] on span "**** 8989" at bounding box center [277, 152] width 193 height 9
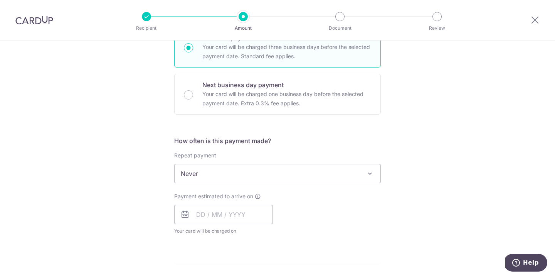
scroll to position [205, 0]
click at [347, 166] on span "Never" at bounding box center [278, 171] width 206 height 19
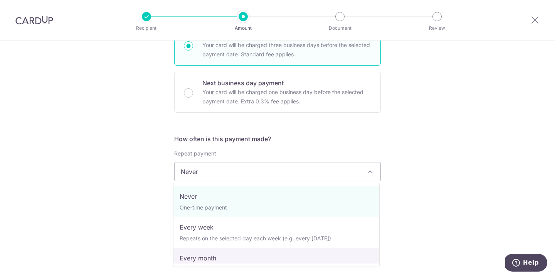
select select "3"
type input "01/11/2027"
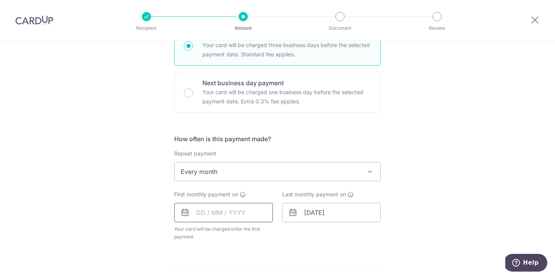
click at [241, 212] on input "text" at bounding box center [223, 212] width 99 height 19
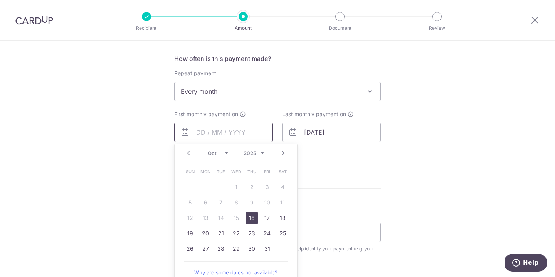
scroll to position [286, 0]
click at [268, 204] on link "7" at bounding box center [267, 201] width 12 height 12
type input "[DATE]"
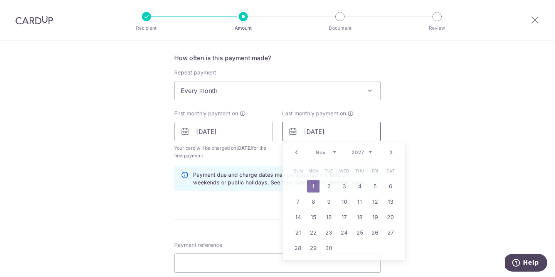
click at [326, 134] on input "01/11/2027" at bounding box center [331, 131] width 99 height 19
click at [344, 202] on link "7" at bounding box center [344, 201] width 12 height 12
type input "[DATE]"
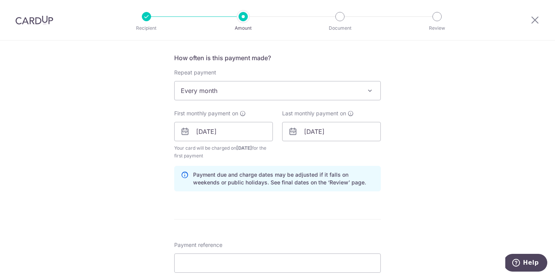
click at [352, 222] on form "Enter payment amount SGD 7,053.90 7053.90 Select Card **** 8989 Add credit card…" at bounding box center [277, 130] width 207 height 649
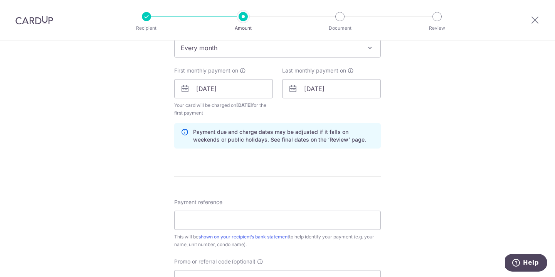
scroll to position [331, 0]
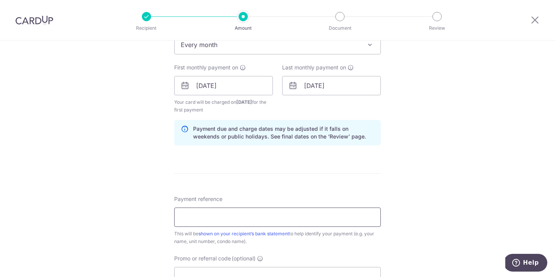
click at [331, 219] on input "Payment reference" at bounding box center [277, 216] width 207 height 19
type input "100000348"
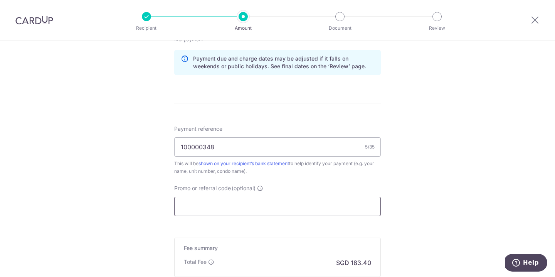
scroll to position [402, 0]
click at [211, 202] on input "Promo or referral code (optional)" at bounding box center [277, 205] width 207 height 19
paste input "SAVERENT179"
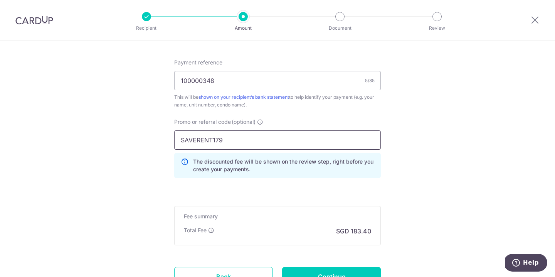
scroll to position [479, 0]
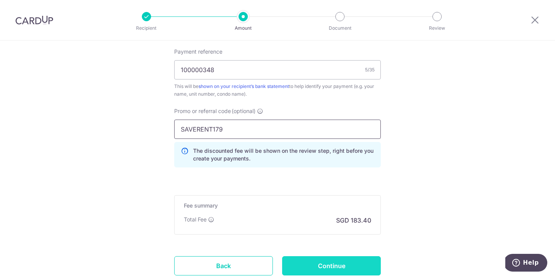
type input "SAVERENT179"
click at [319, 266] on input "Continue" at bounding box center [331, 265] width 99 height 19
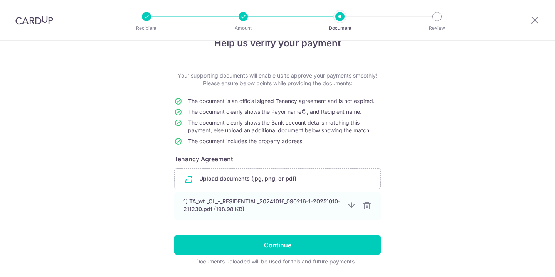
scroll to position [24, 0]
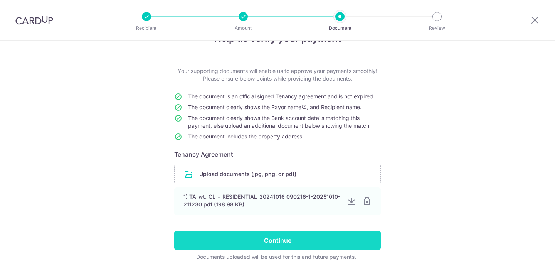
click at [312, 235] on input "Continue" at bounding box center [277, 240] width 207 height 19
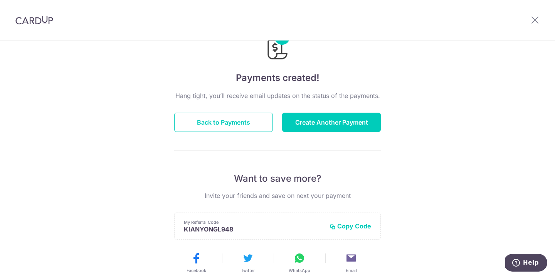
scroll to position [39, 0]
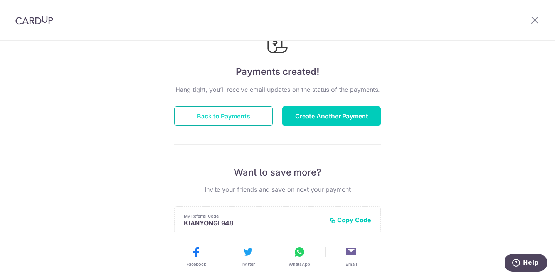
click at [241, 116] on button "Back to Payments" at bounding box center [223, 115] width 99 height 19
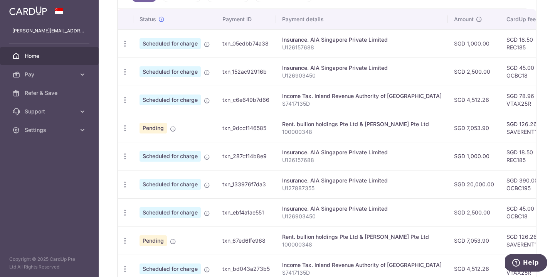
scroll to position [228, 0]
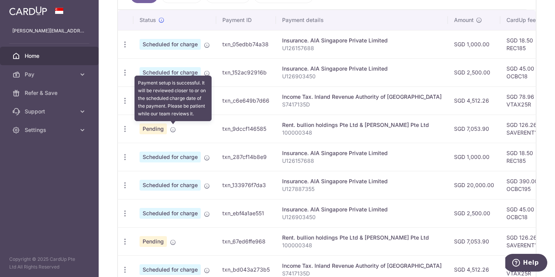
click at [174, 126] on icon at bounding box center [173, 129] width 6 height 6
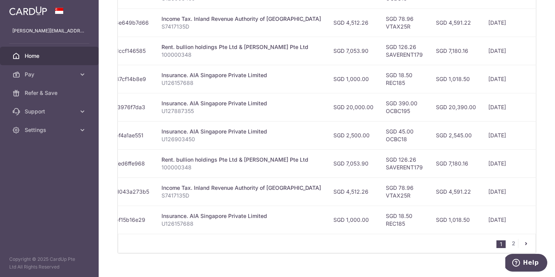
scroll to position [309, 0]
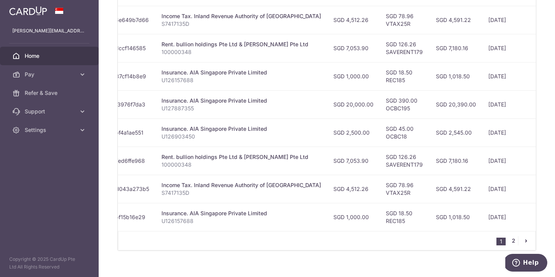
click at [513, 242] on link "2" at bounding box center [513, 240] width 9 height 9
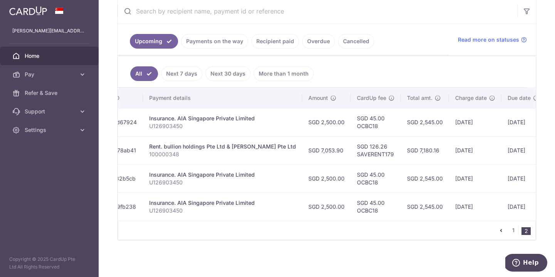
scroll to position [145, 0]
